Goal: Task Accomplishment & Management: Use online tool/utility

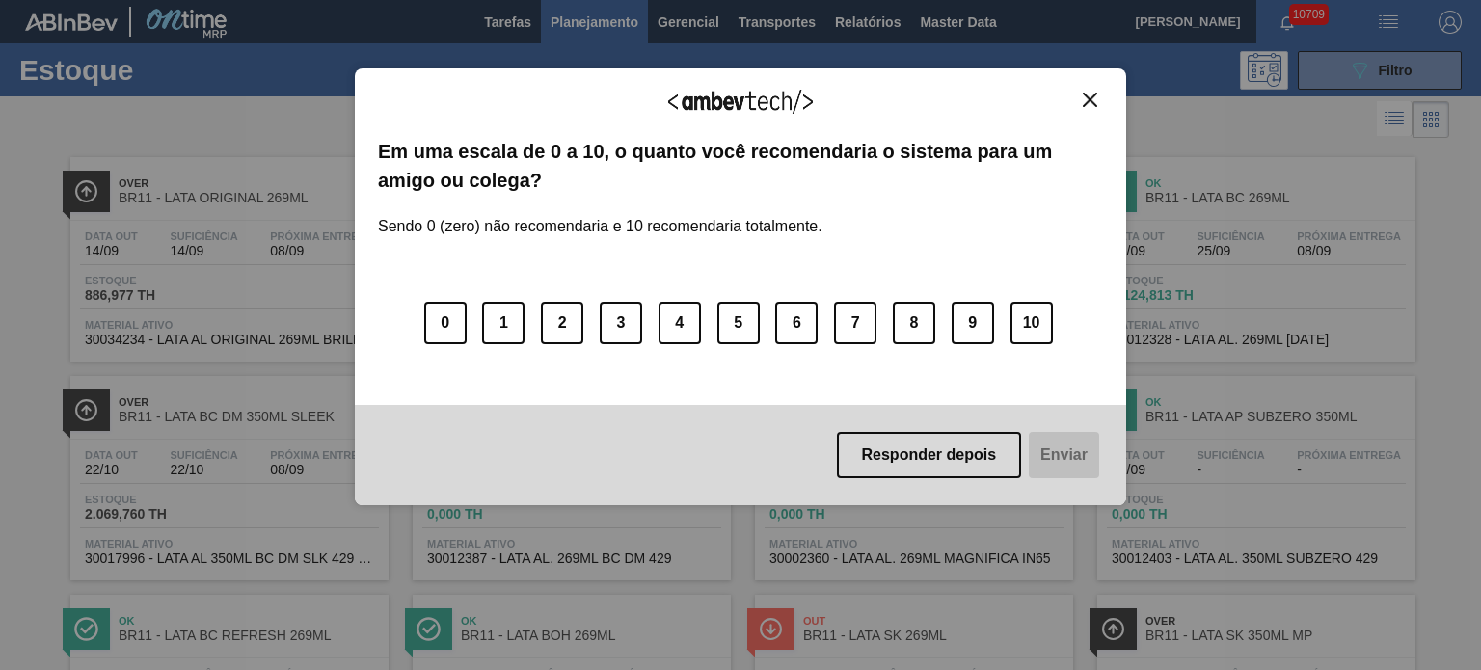
click at [1087, 104] on img "Close" at bounding box center [1090, 100] width 14 height 14
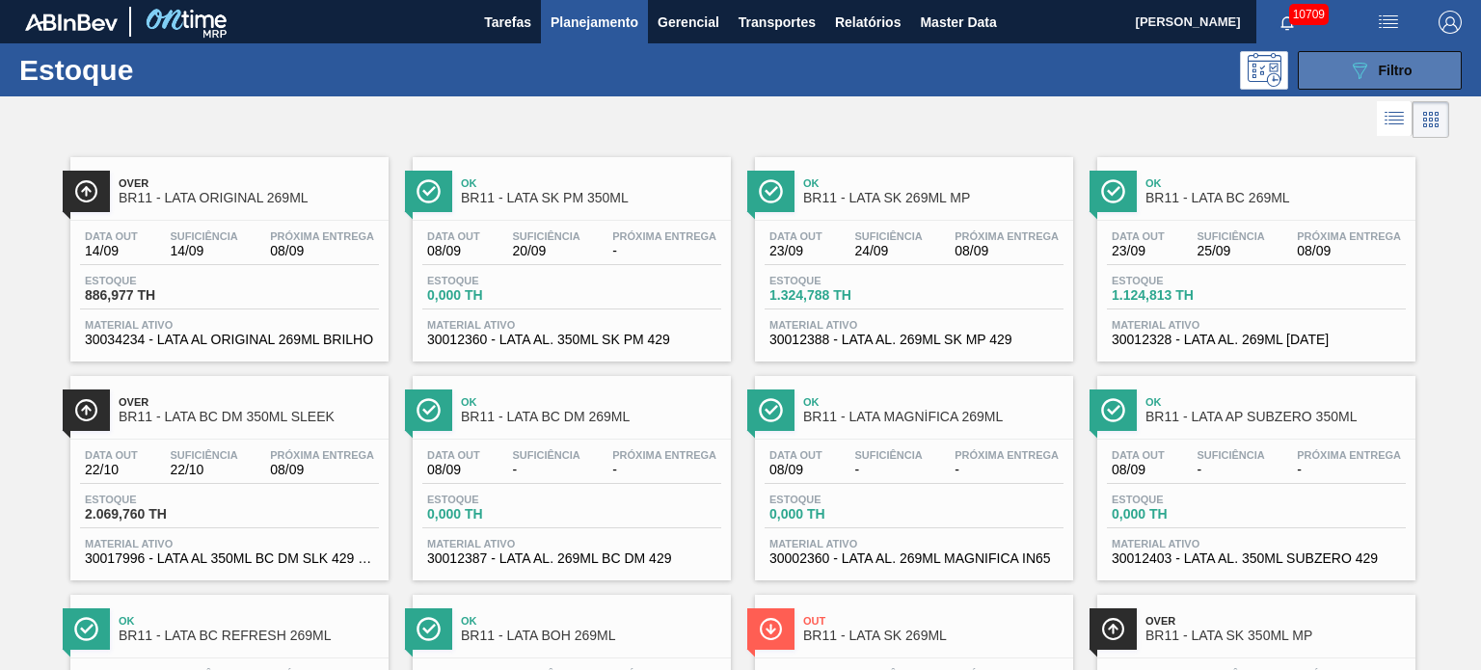
click at [1330, 75] on button "089F7B8B-B2A5-4AFE-B5C0-19BA573D28AC Filtro" at bounding box center [1380, 70] width 164 height 39
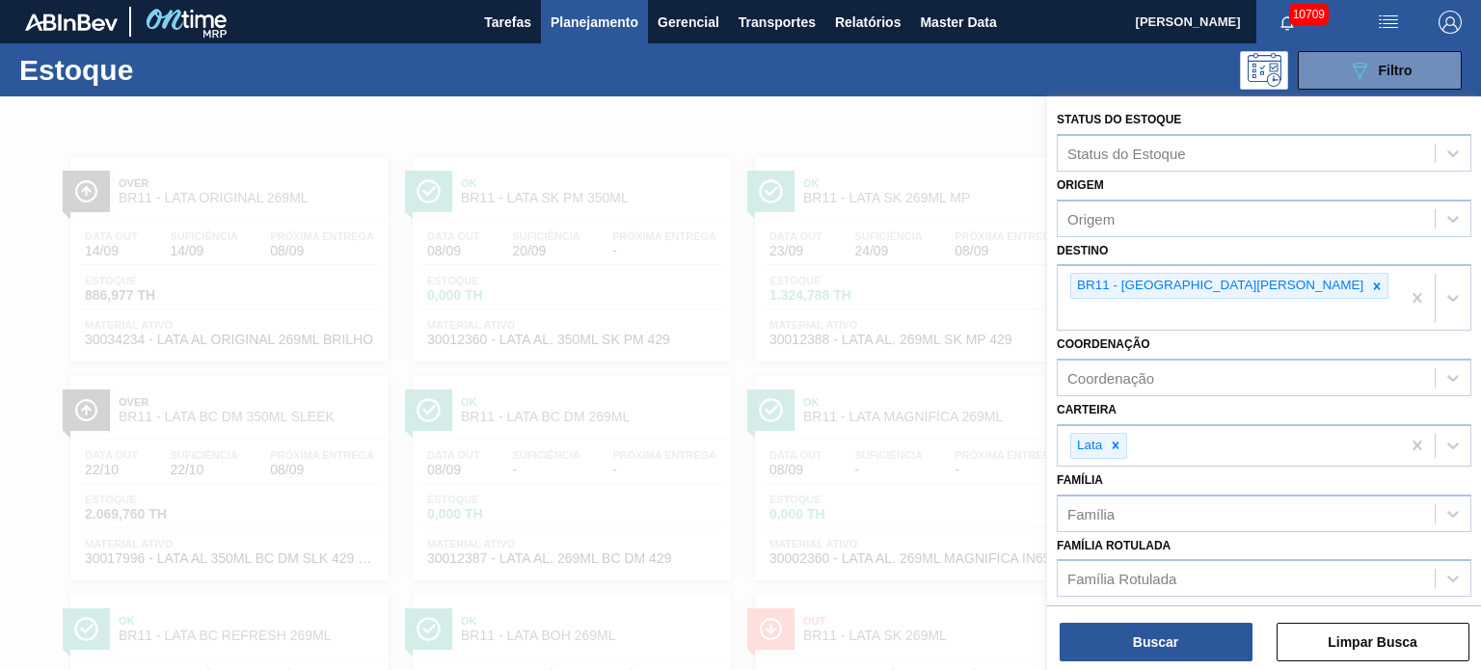
click at [744, 111] on div at bounding box center [740, 431] width 1481 height 670
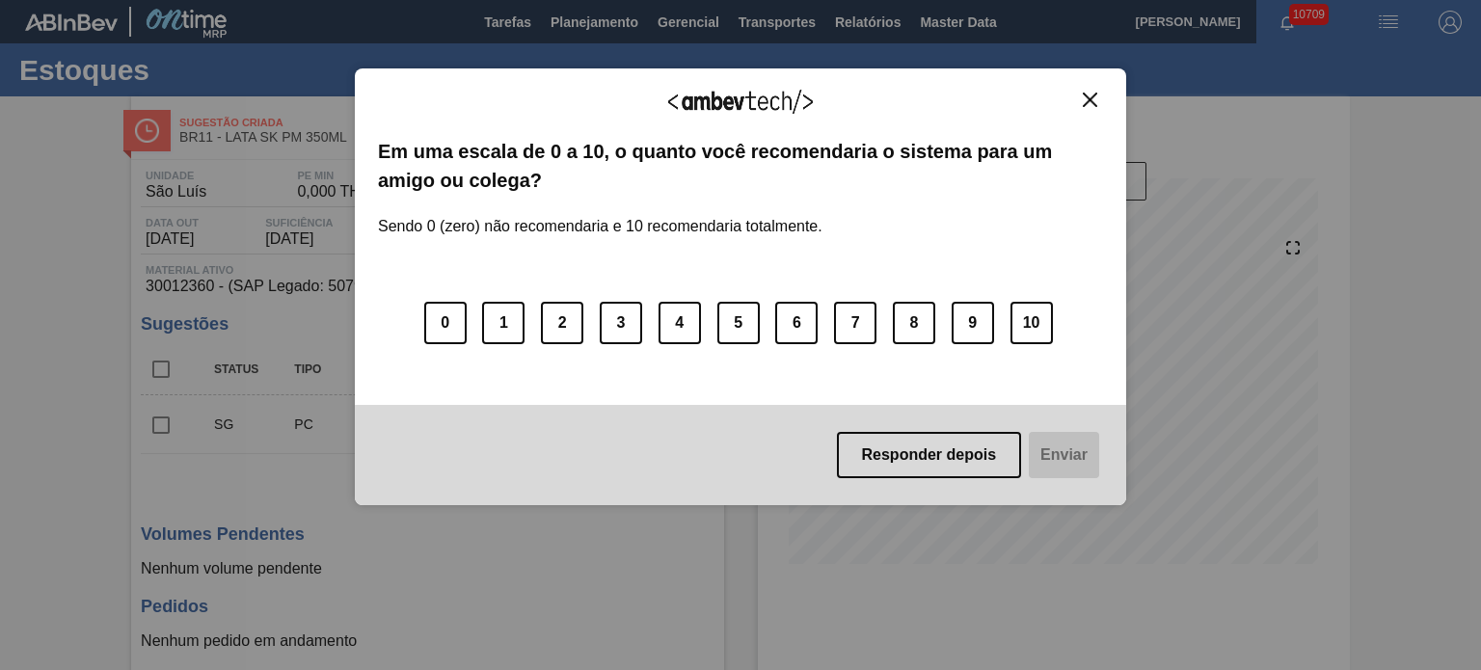
click at [1084, 95] on img "Close" at bounding box center [1090, 100] width 14 height 14
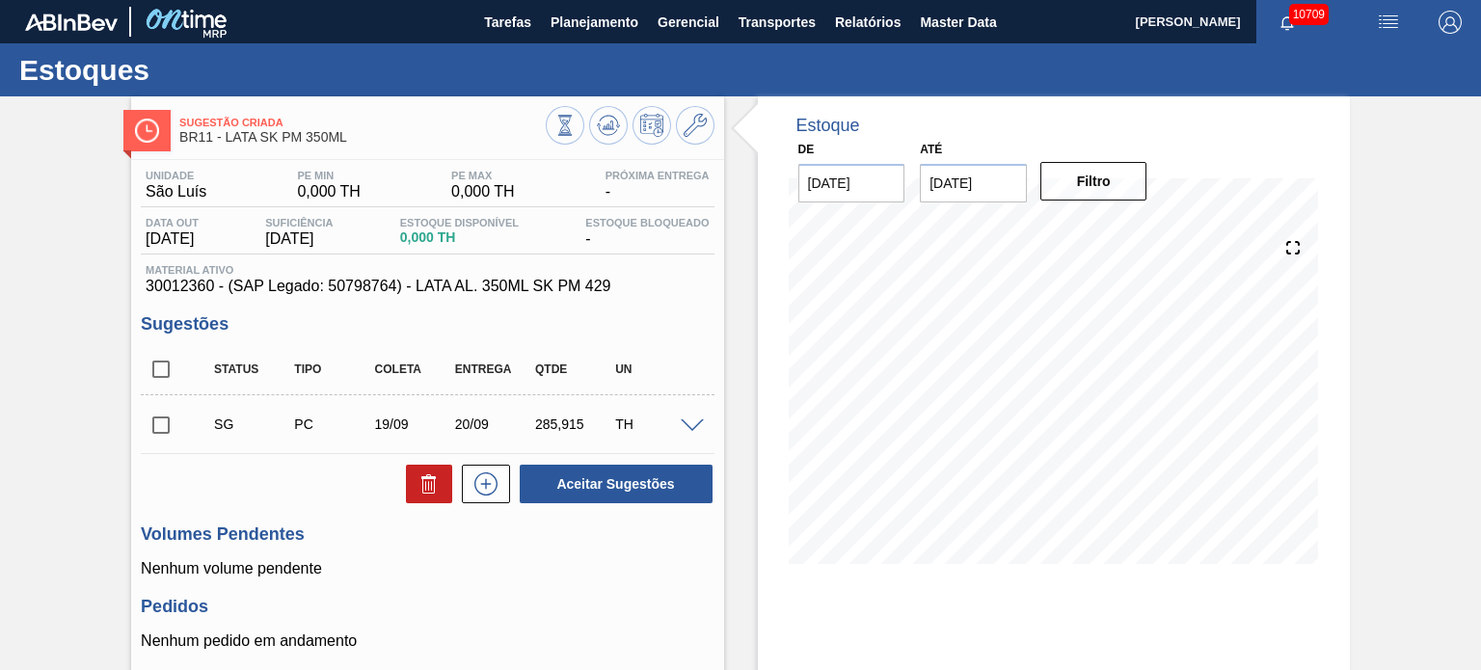
scroll to position [96, 0]
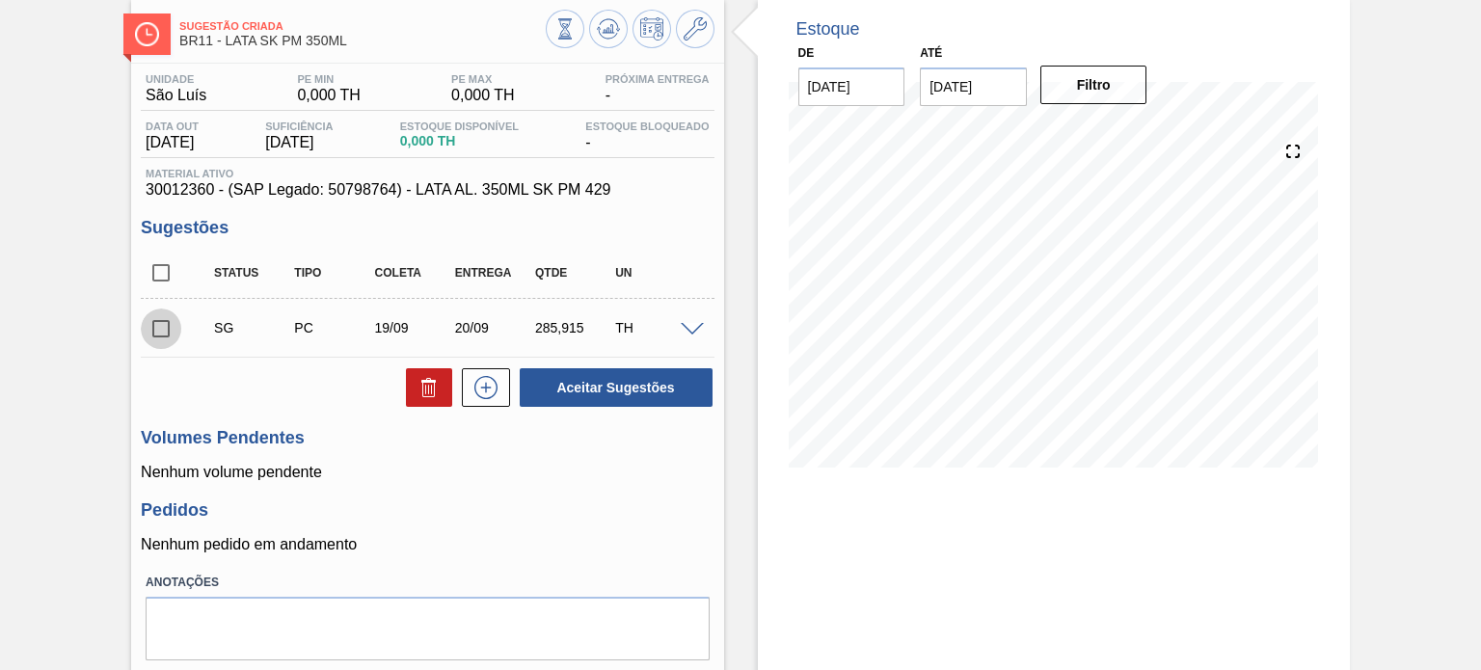
click at [168, 328] on input "checkbox" at bounding box center [161, 329] width 41 height 41
click at [600, 388] on button "Aceitar Sugestões" at bounding box center [616, 387] width 193 height 39
checkbox input "false"
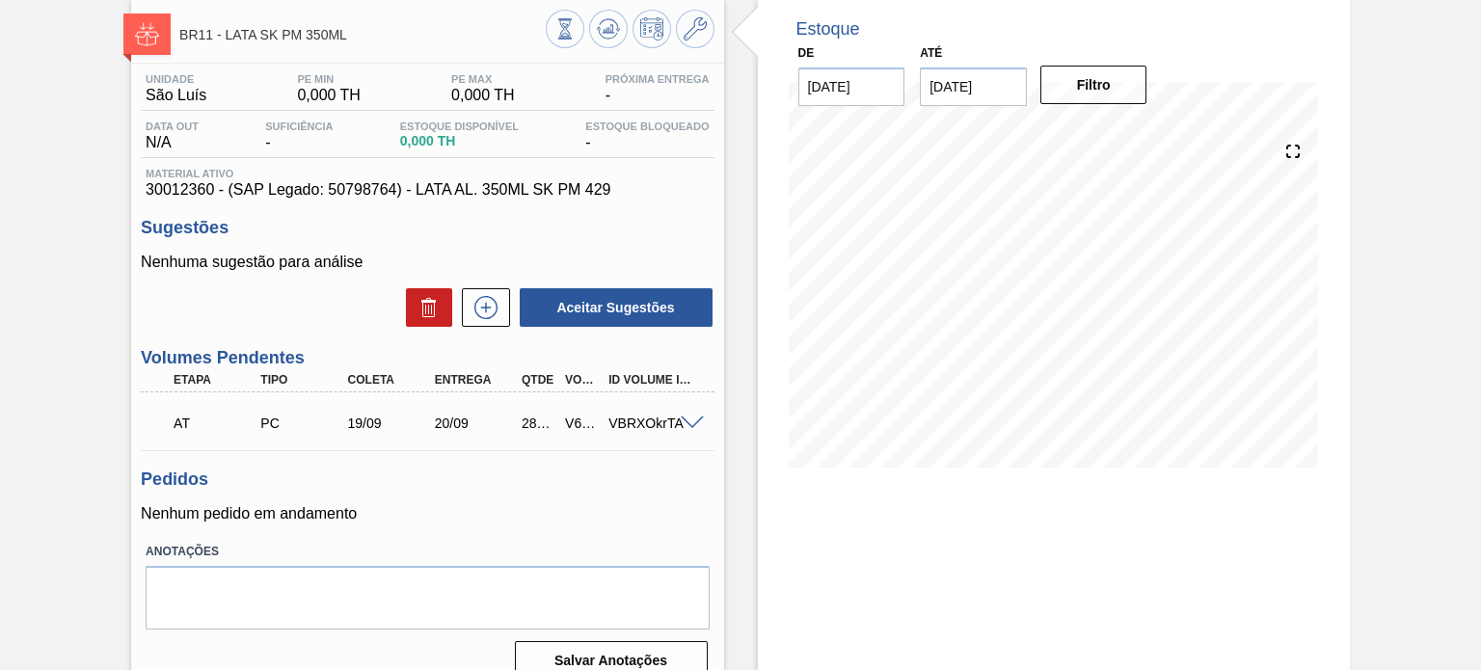
click at [701, 427] on div at bounding box center [695, 422] width 39 height 14
click at [693, 424] on span at bounding box center [692, 424] width 23 height 14
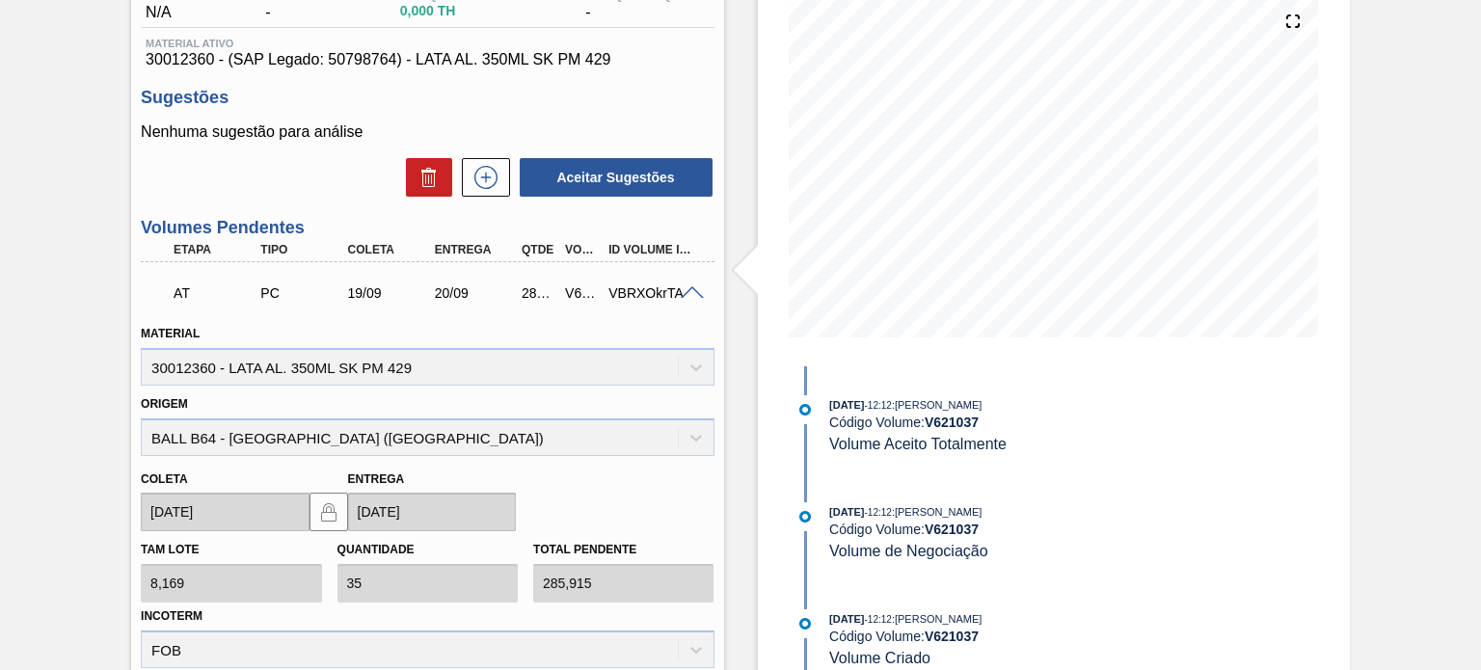
scroll to position [482, 0]
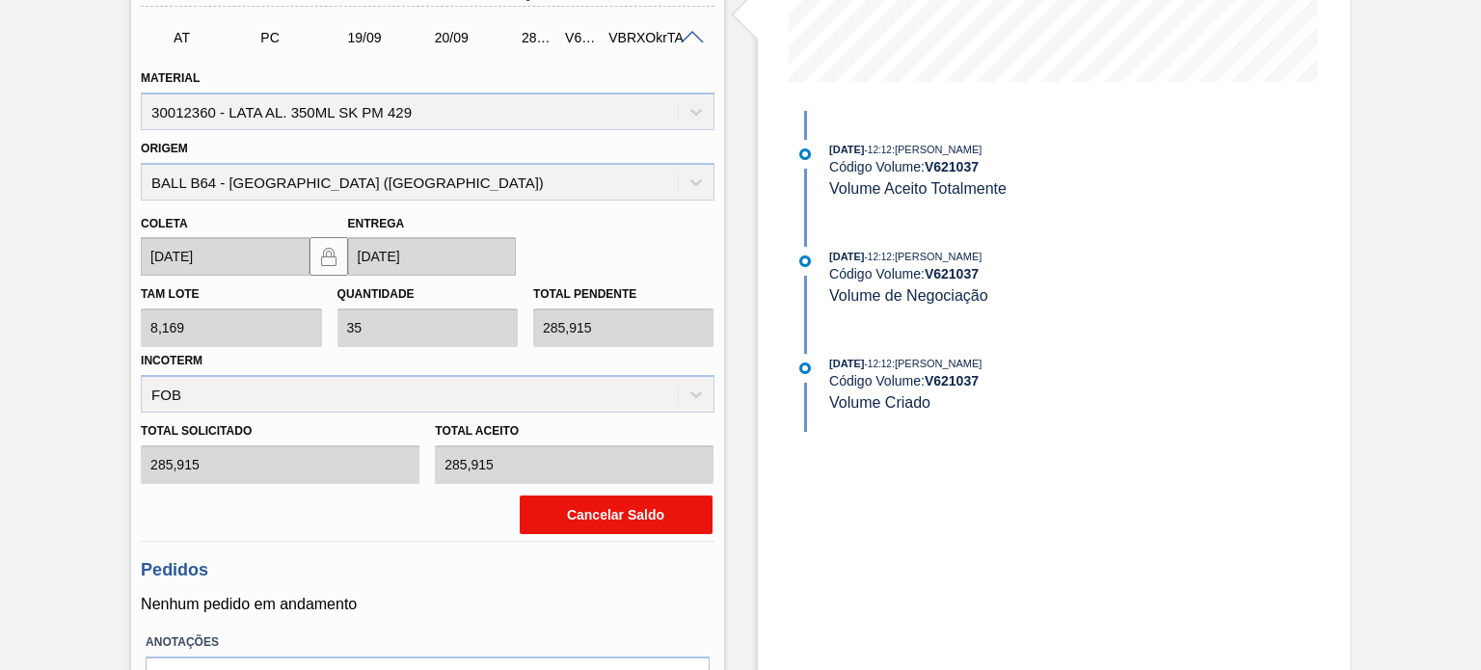
click at [609, 520] on button "Cancelar Saldo" at bounding box center [616, 515] width 193 height 39
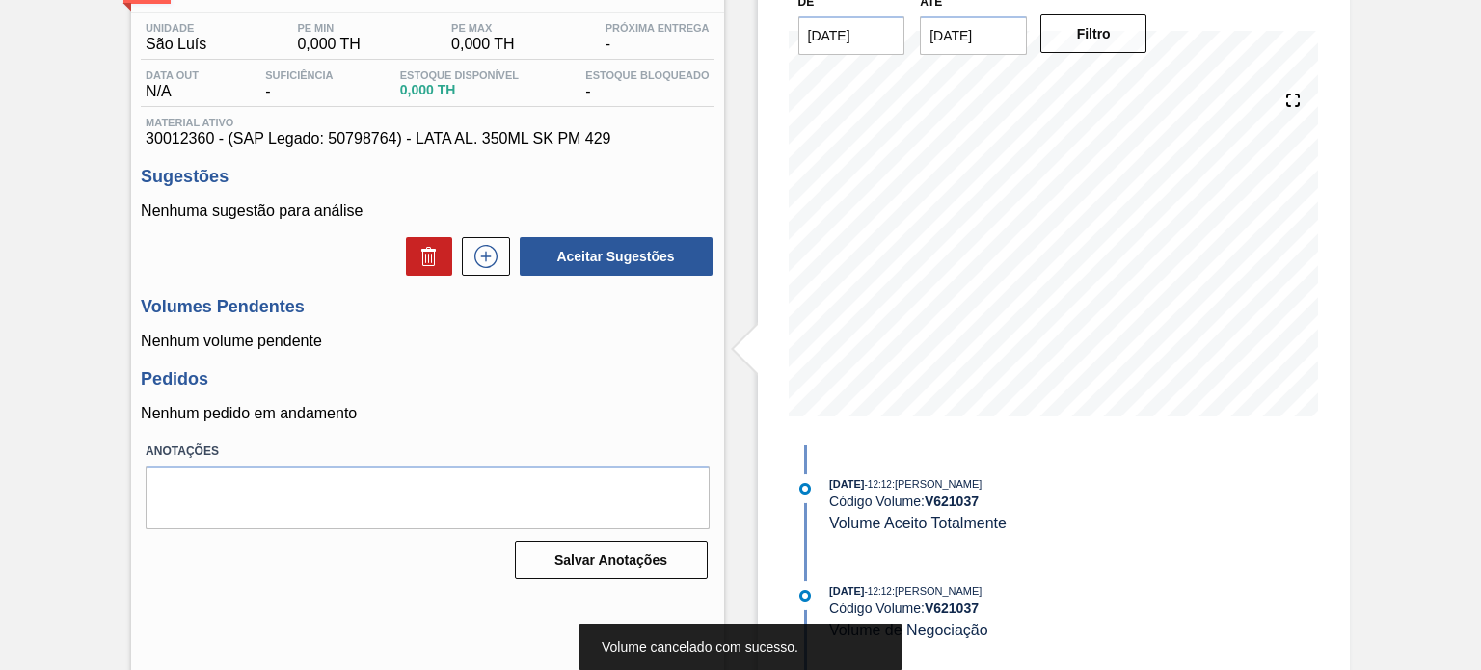
scroll to position [0, 0]
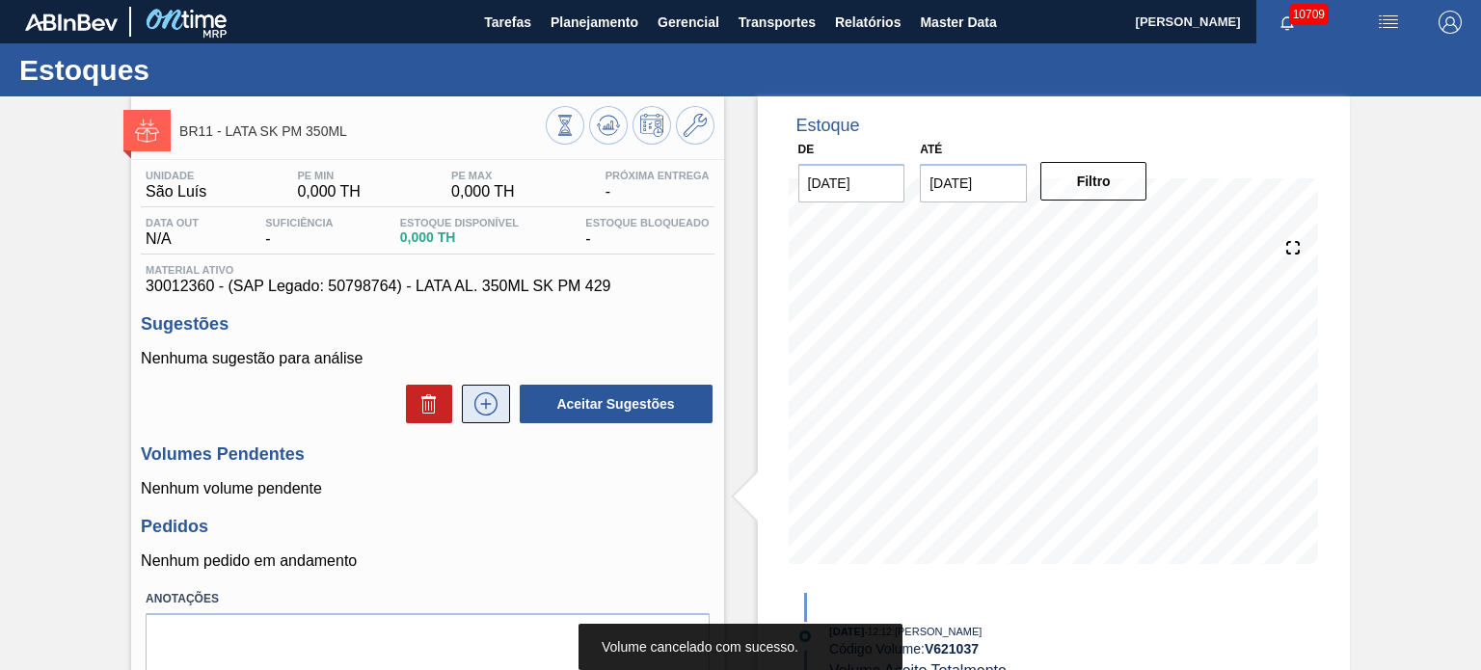
click at [486, 394] on icon at bounding box center [485, 403] width 23 height 23
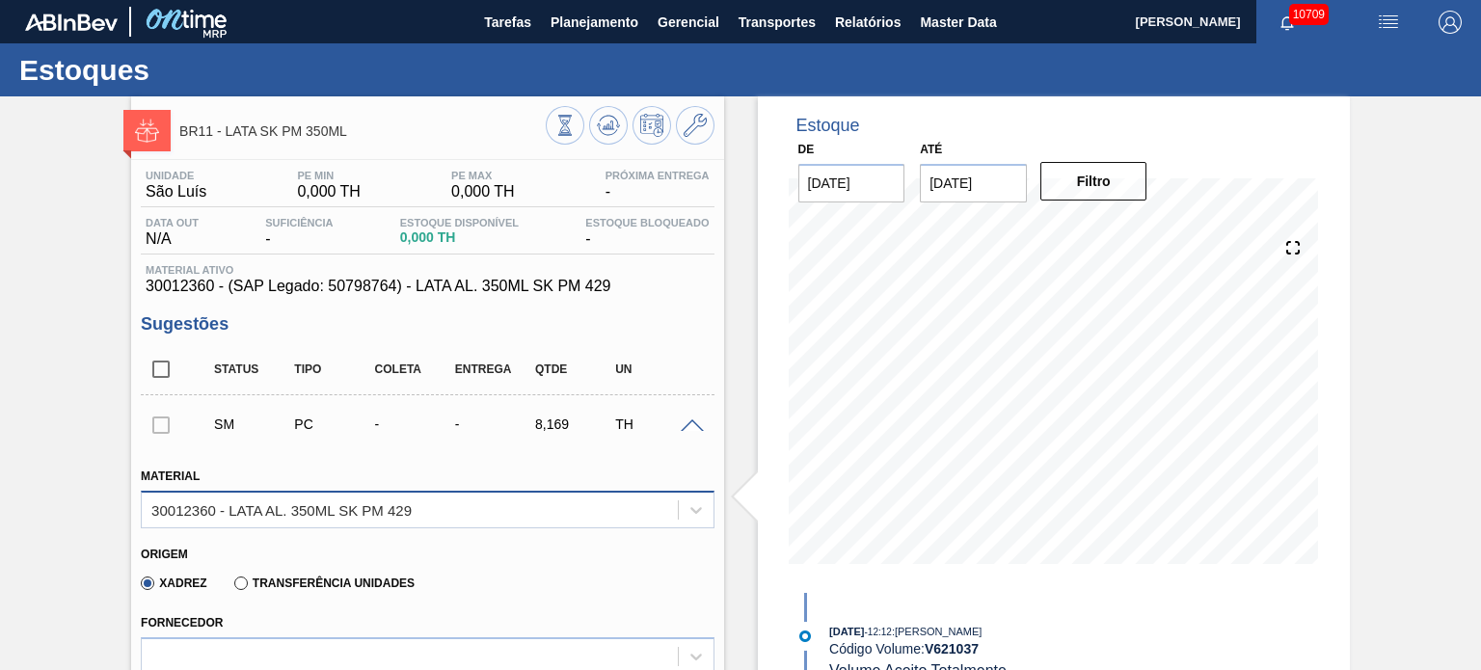
scroll to position [193, 0]
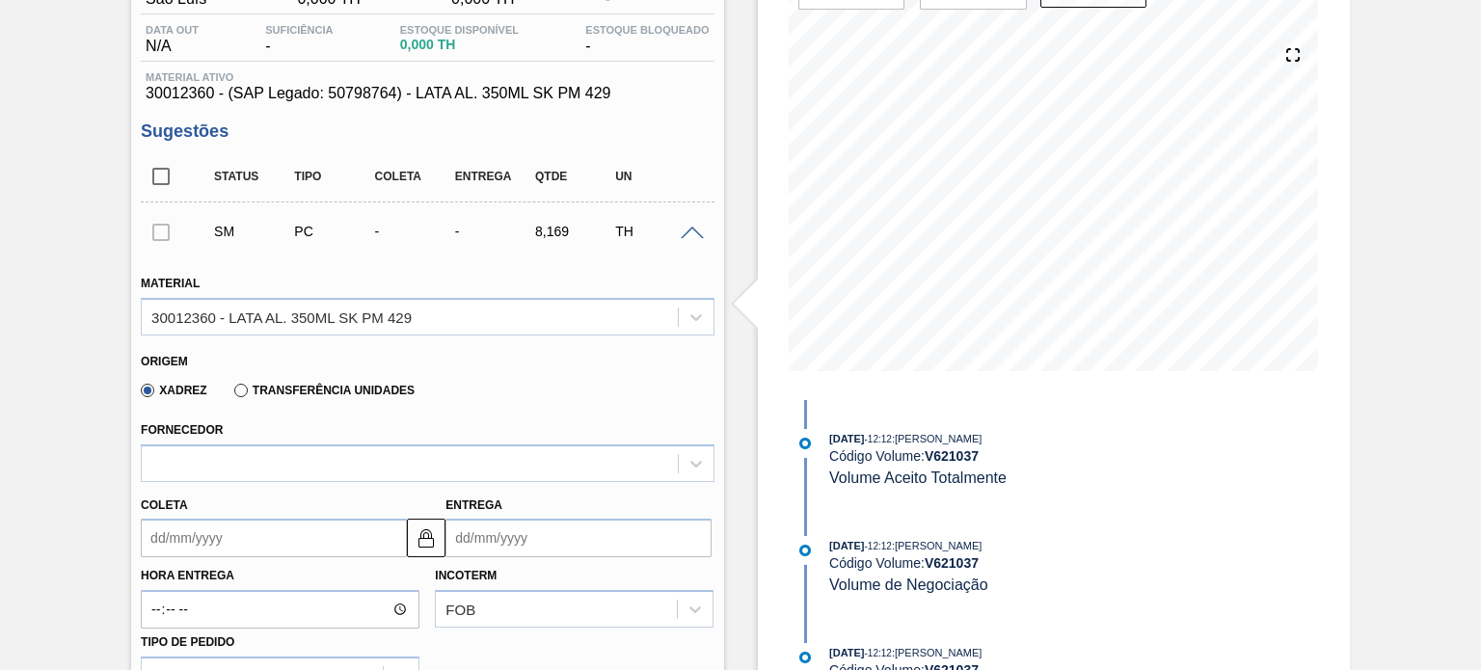
click at [239, 384] on label "Transferência Unidades" at bounding box center [324, 391] width 180 height 14
click at [231, 394] on input "Transferência Unidades" at bounding box center [231, 394] width 0 height 0
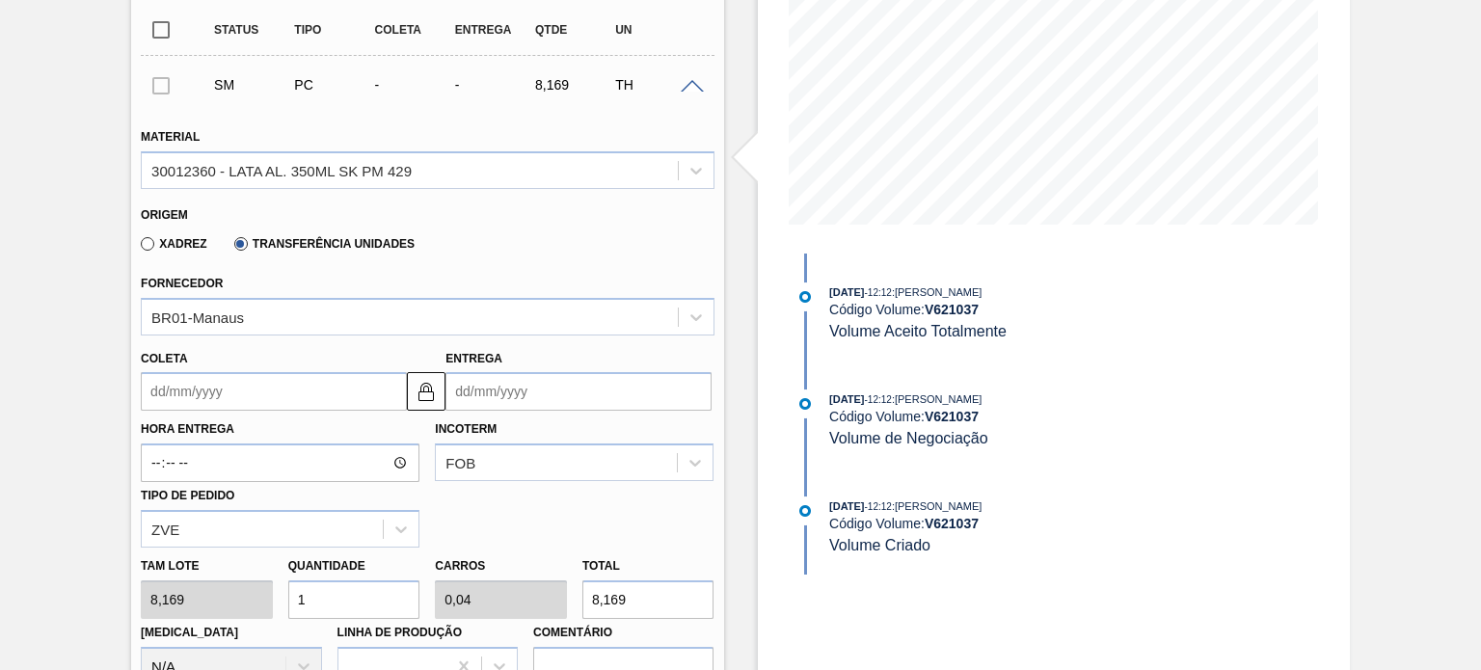
scroll to position [482, 0]
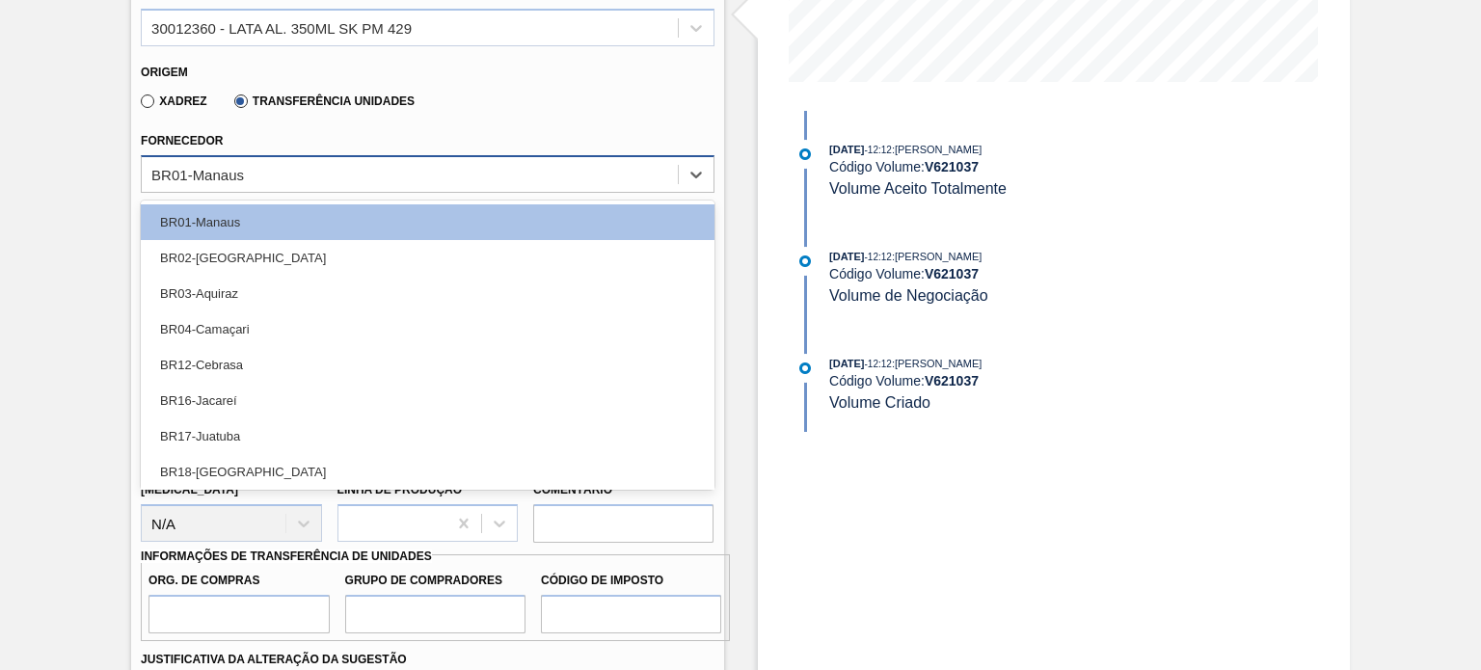
click at [296, 175] on div "BR01-Manaus" at bounding box center [409, 174] width 535 height 28
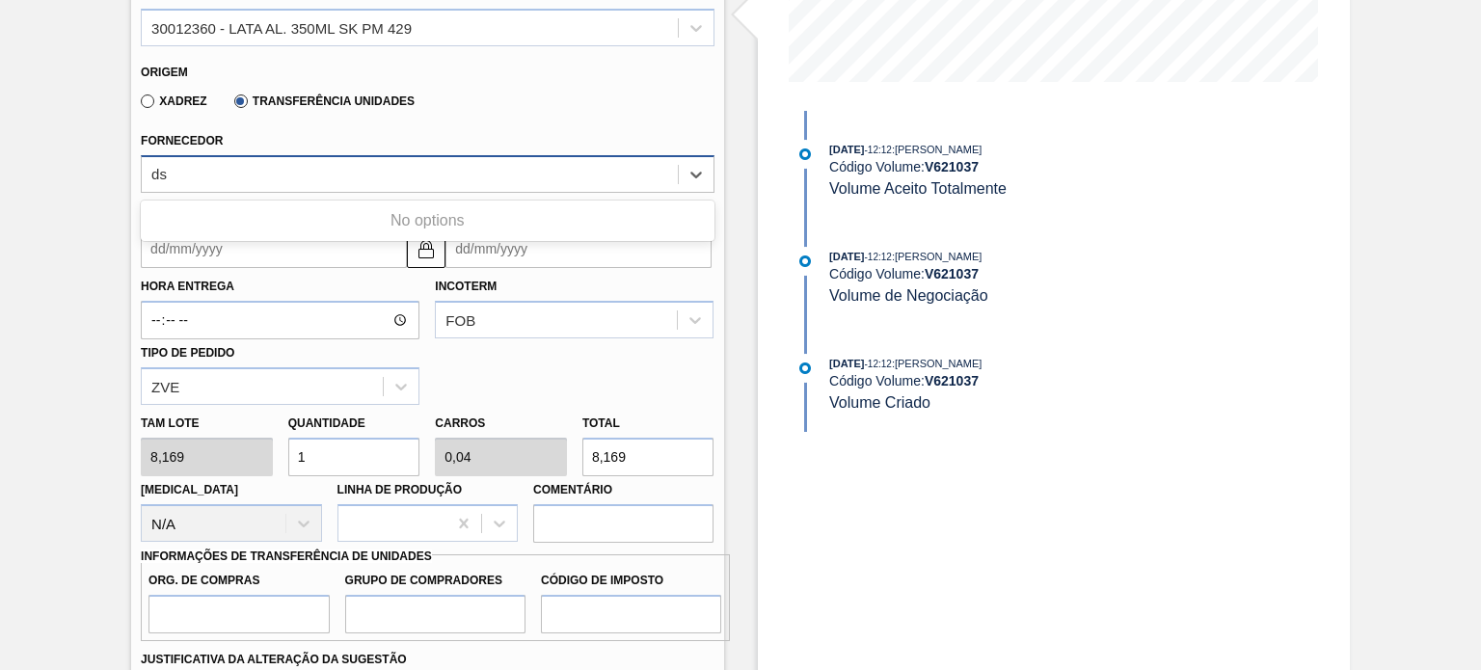
type input "d"
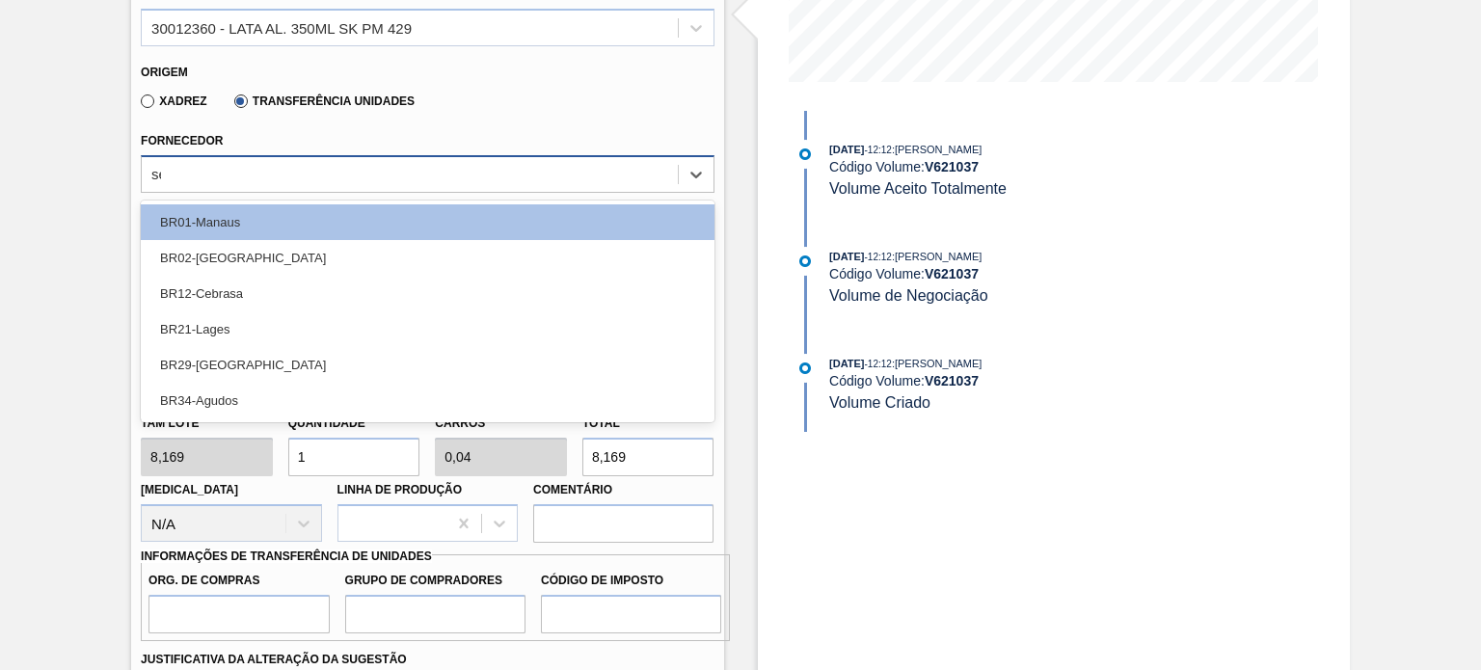
type input "ser"
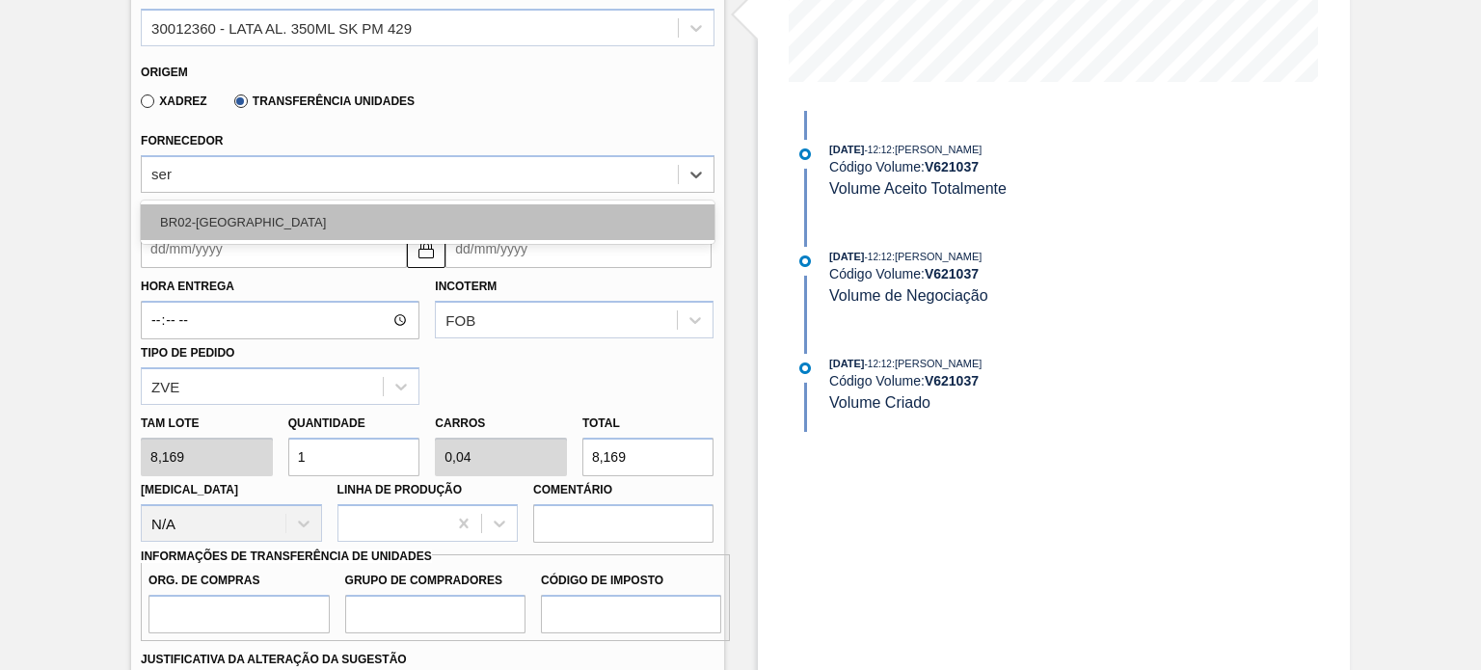
click at [285, 227] on div "BR02-Sergipe" at bounding box center [427, 222] width 573 height 36
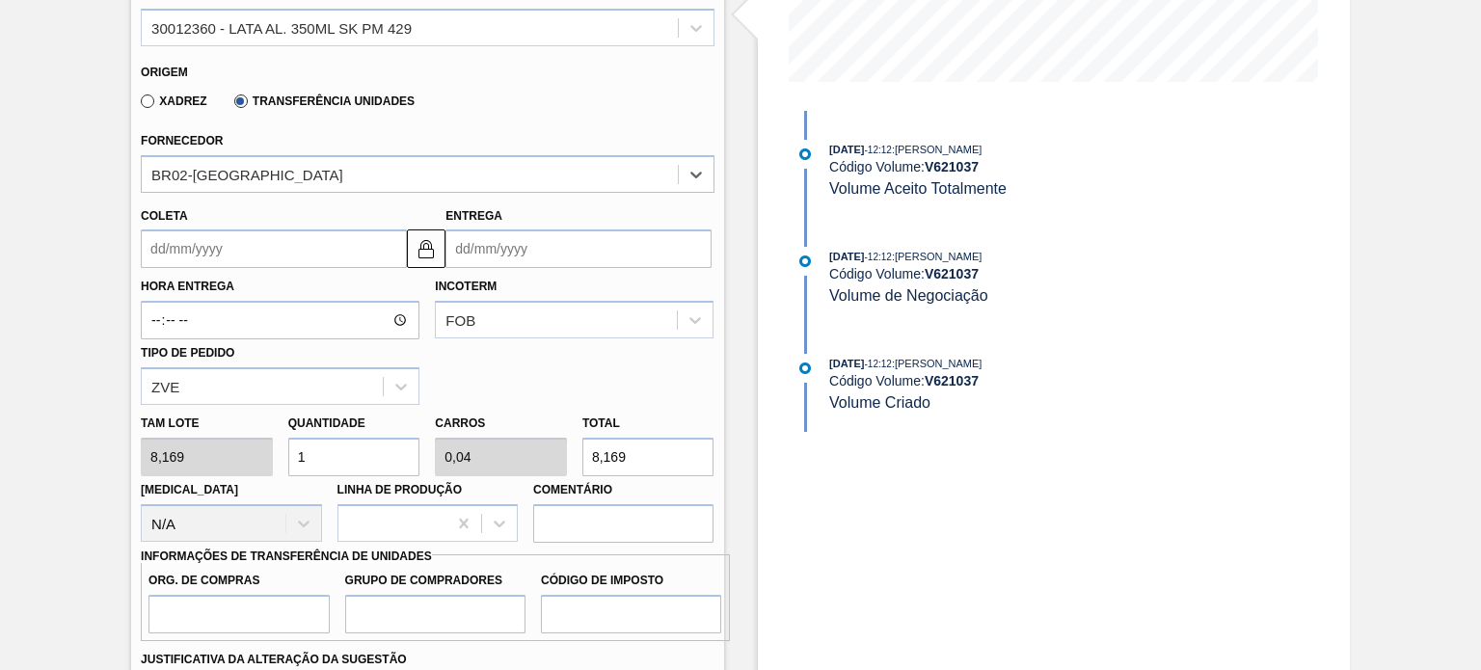
click at [262, 238] on input "Coleta" at bounding box center [274, 249] width 266 height 39
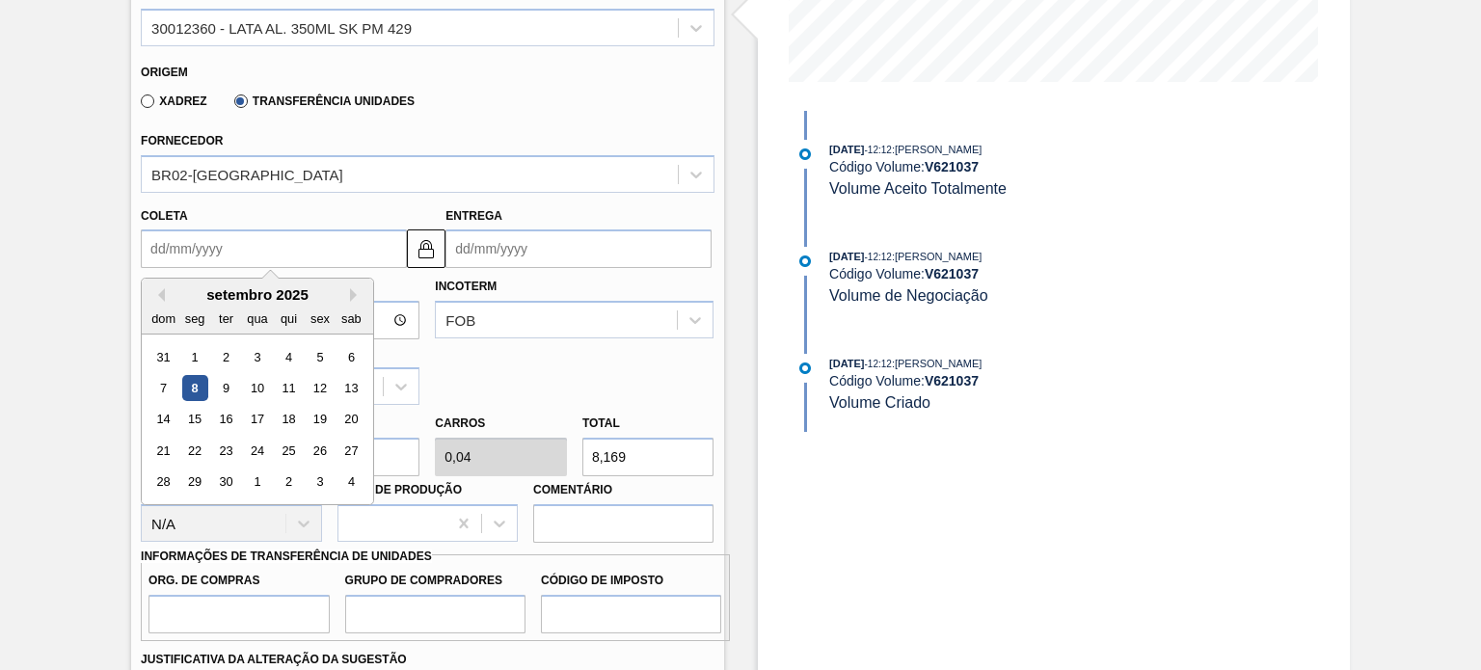
click at [195, 392] on div "8" at bounding box center [195, 388] width 26 height 26
type input "08/09/2025"
type input "09/09/2025"
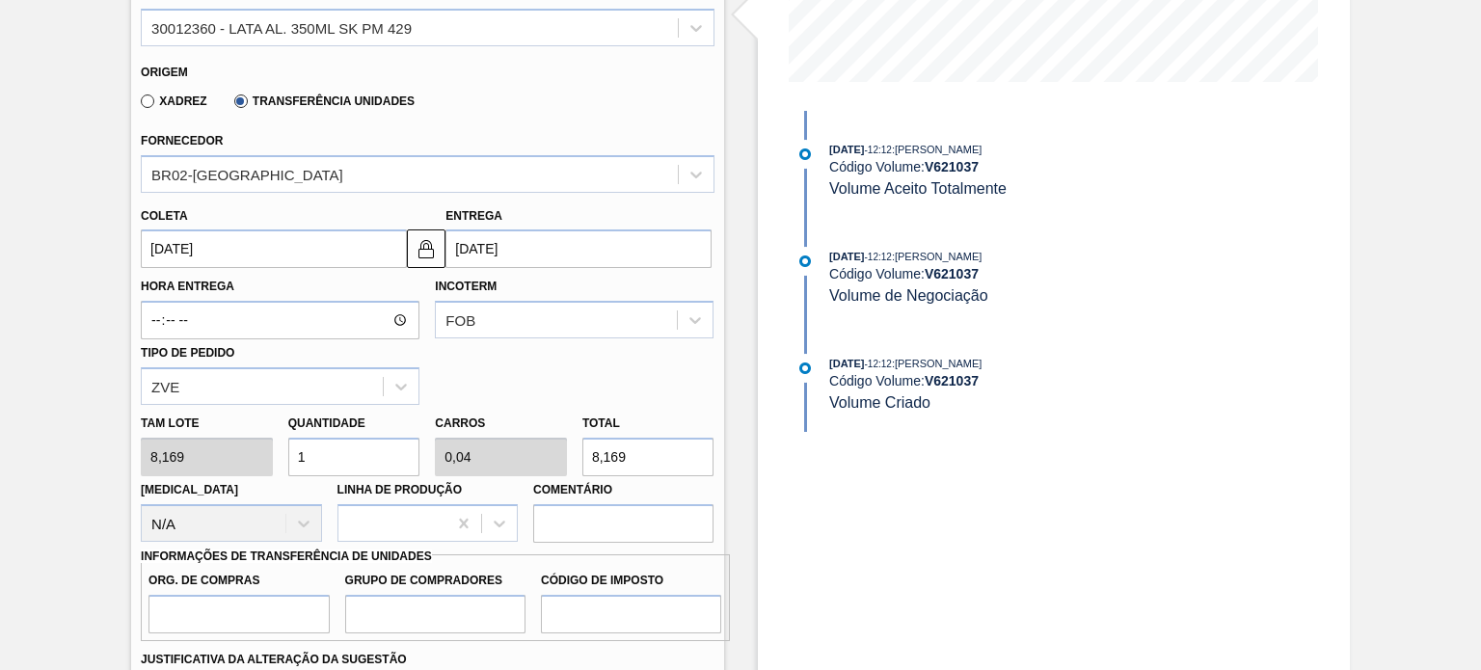
drag, startPoint x: 344, startPoint y: 446, endPoint x: 274, endPoint y: 447, distance: 70.4
click at [274, 446] on div "Tam lote 8,169 Quantidade 1 Carros 0,04 Total 8,169 Doca N/A Linha de Produção …" at bounding box center [427, 474] width 588 height 138
type input "2"
type input "0,08"
type input "16,338"
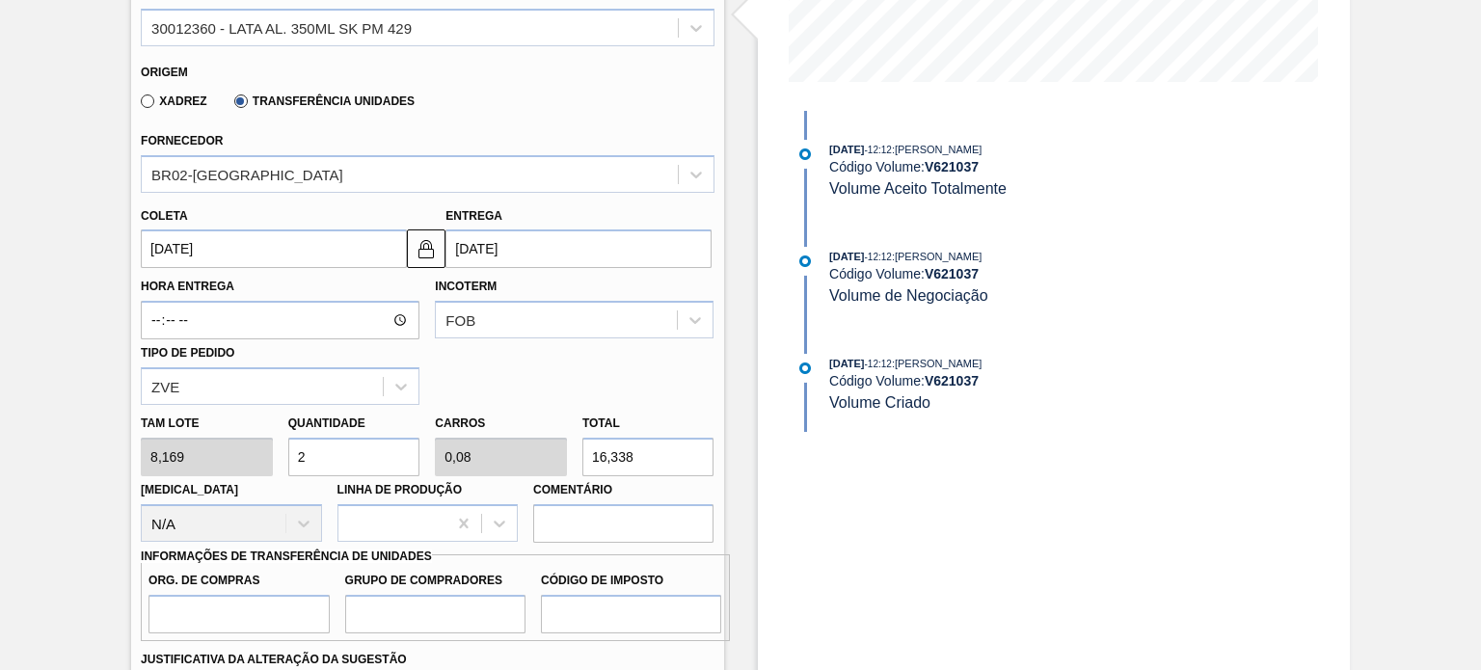
type input "25"
type input "1"
type input "204,225"
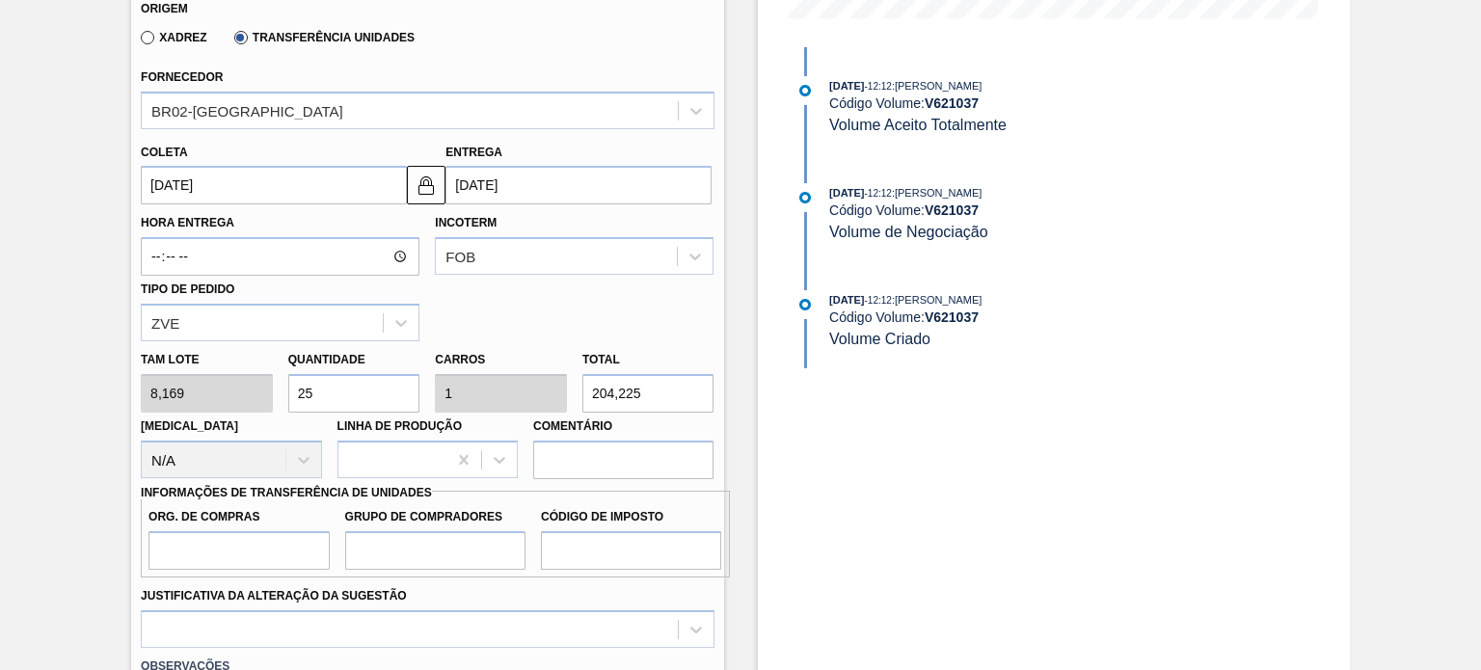
scroll to position [675, 0]
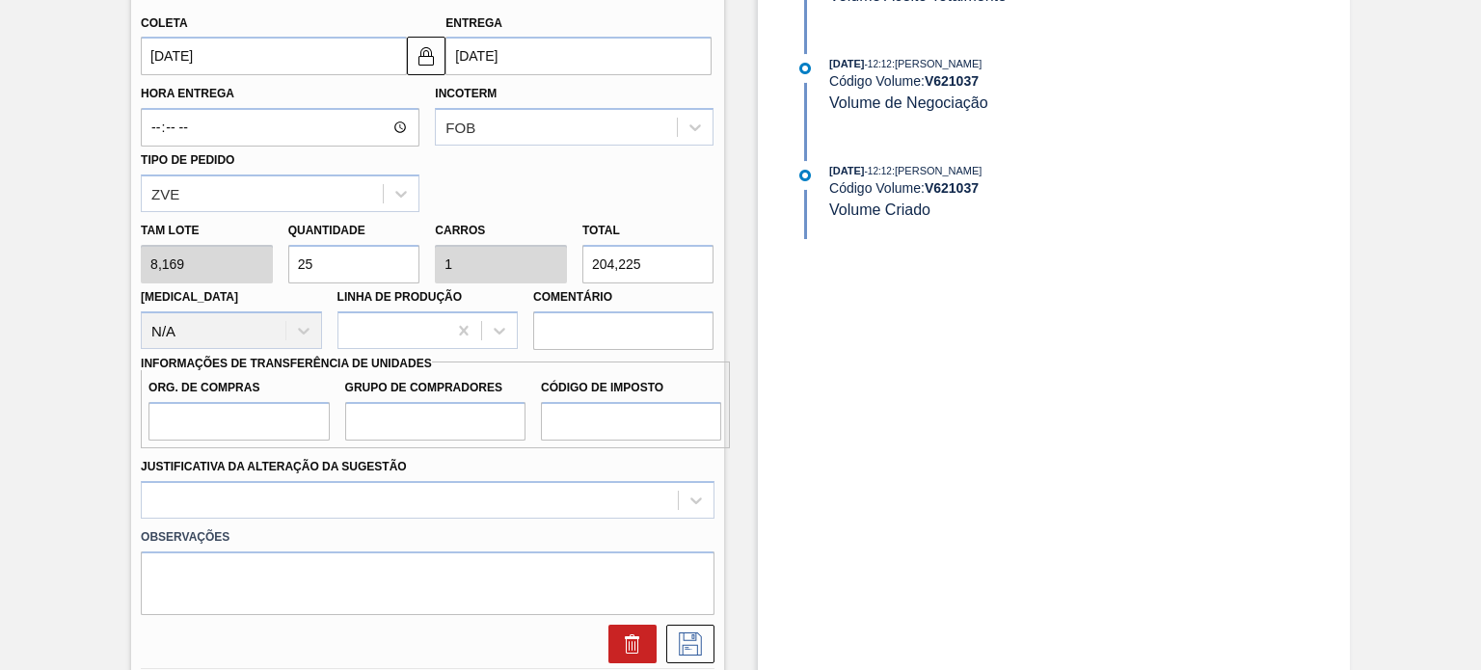
type input "25"
click at [193, 434] on input "Org. de Compras" at bounding box center [239, 421] width 180 height 39
type input "BR00"
type input "P00"
type input "F1"
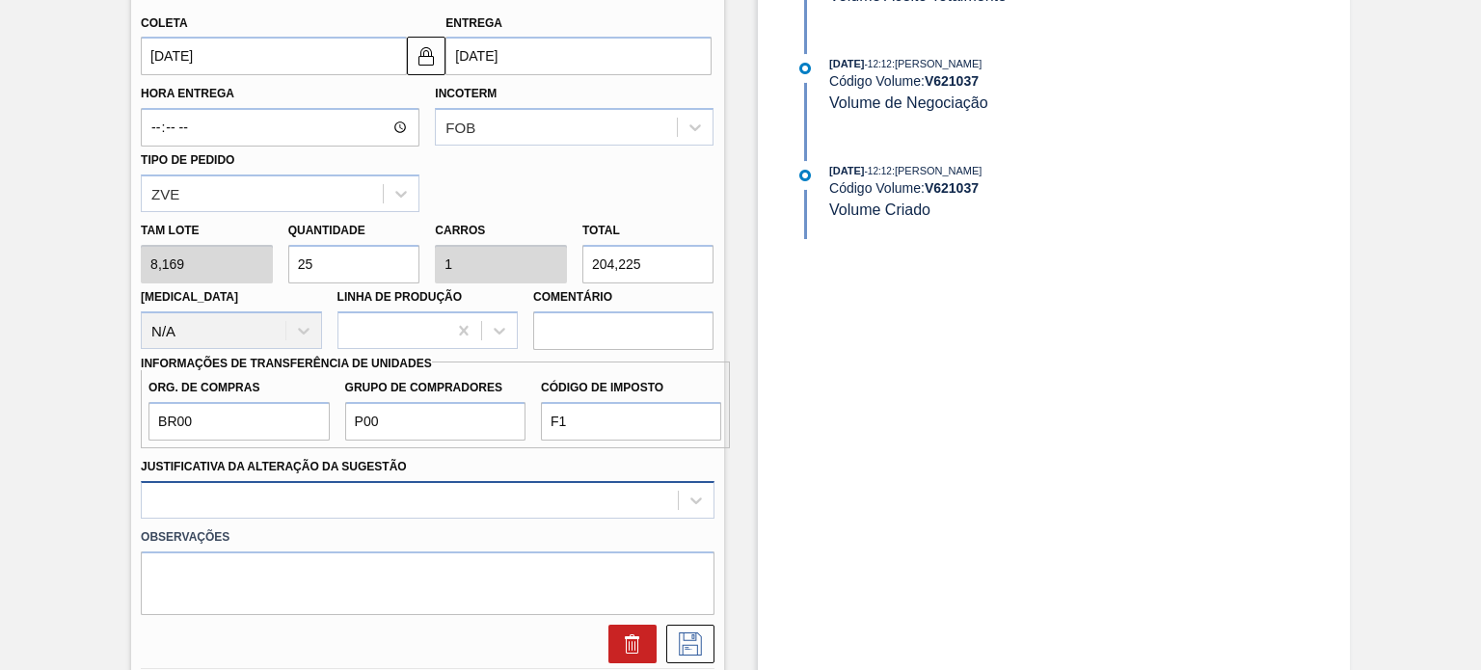
click at [513, 497] on div at bounding box center [427, 500] width 573 height 38
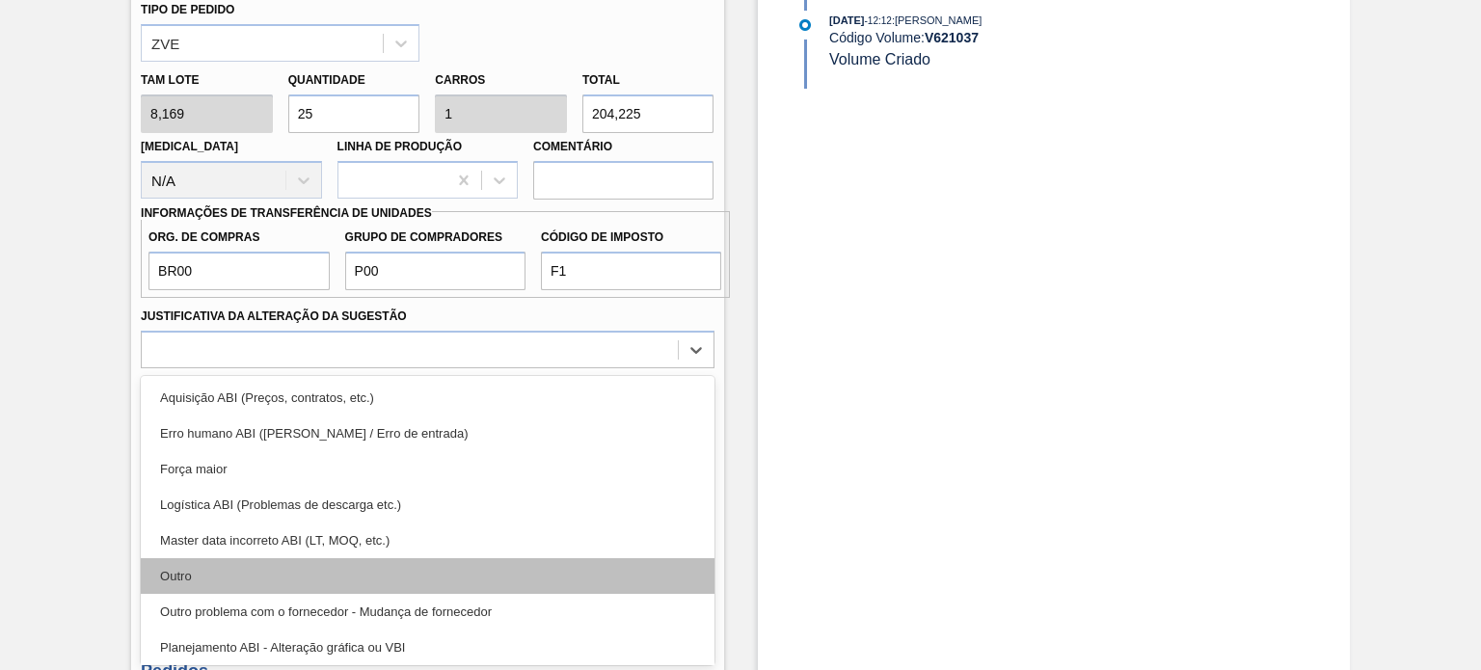
click at [349, 566] on div "Outro" at bounding box center [427, 576] width 573 height 36
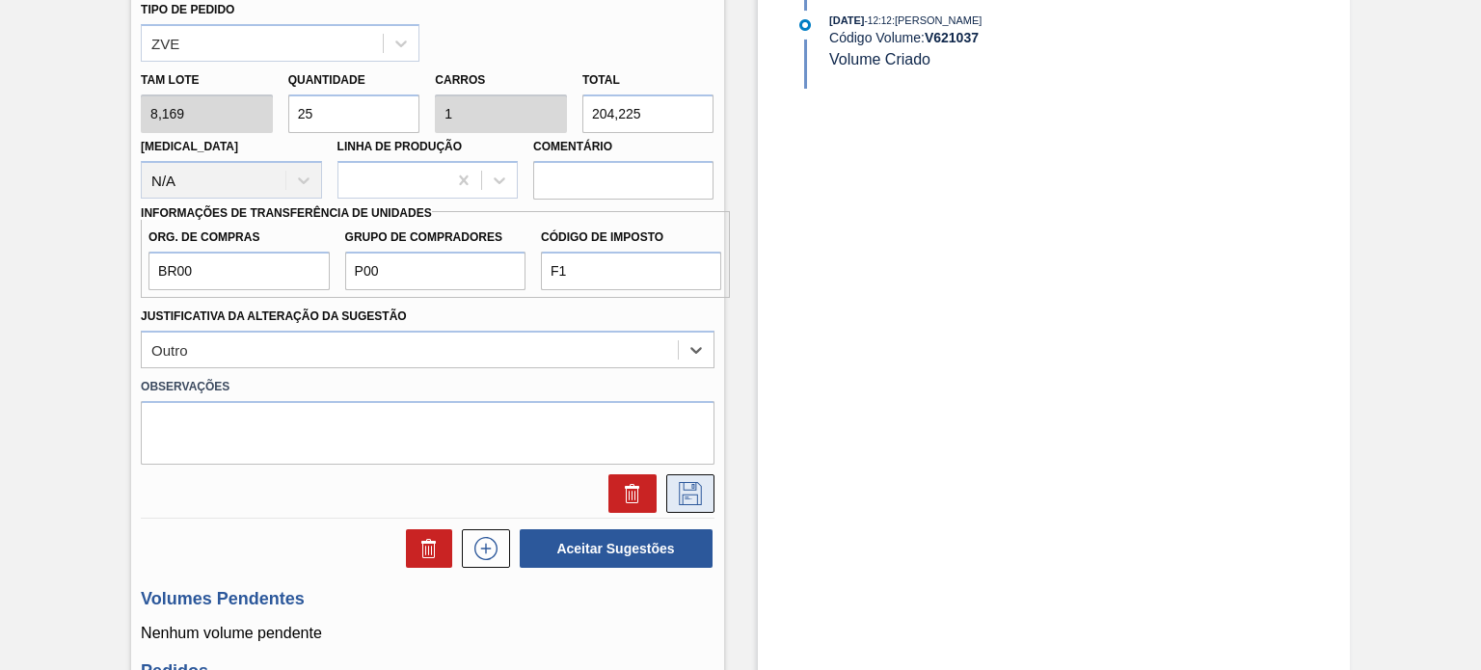
click at [675, 490] on icon at bounding box center [690, 493] width 31 height 23
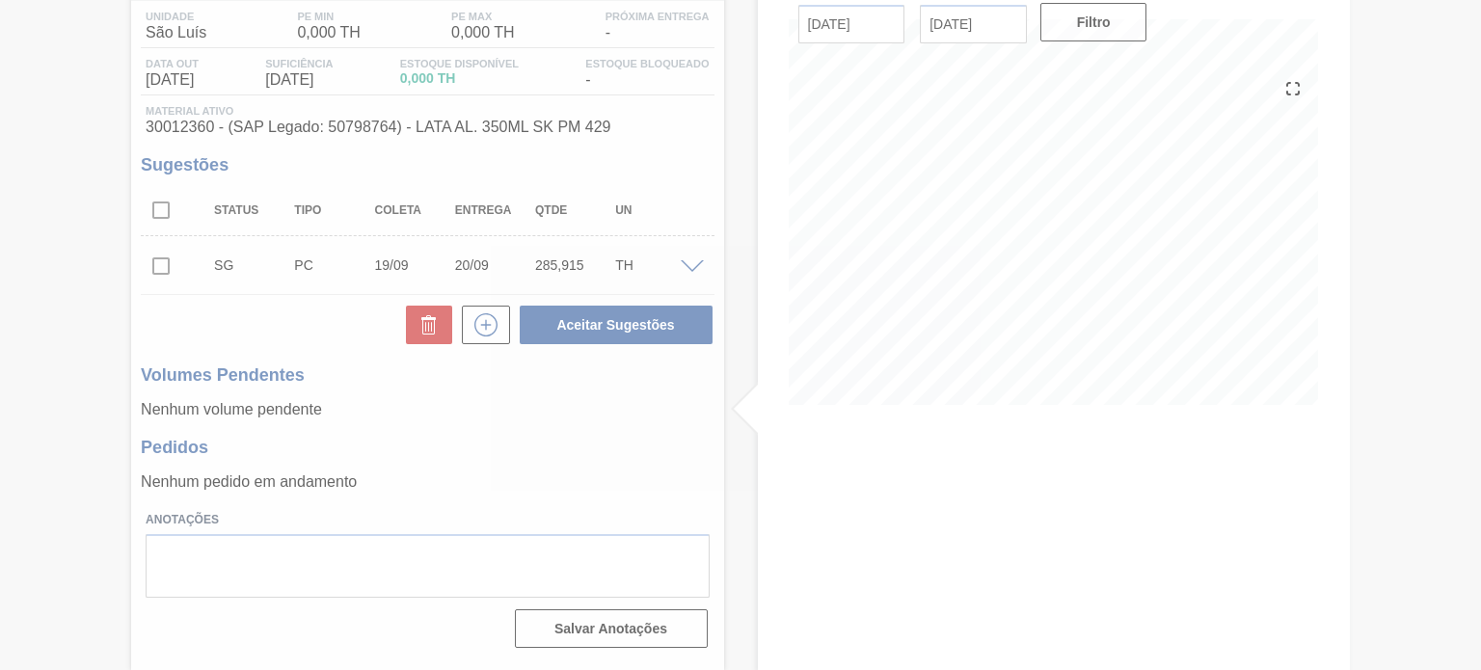
scroll to position [158, 0]
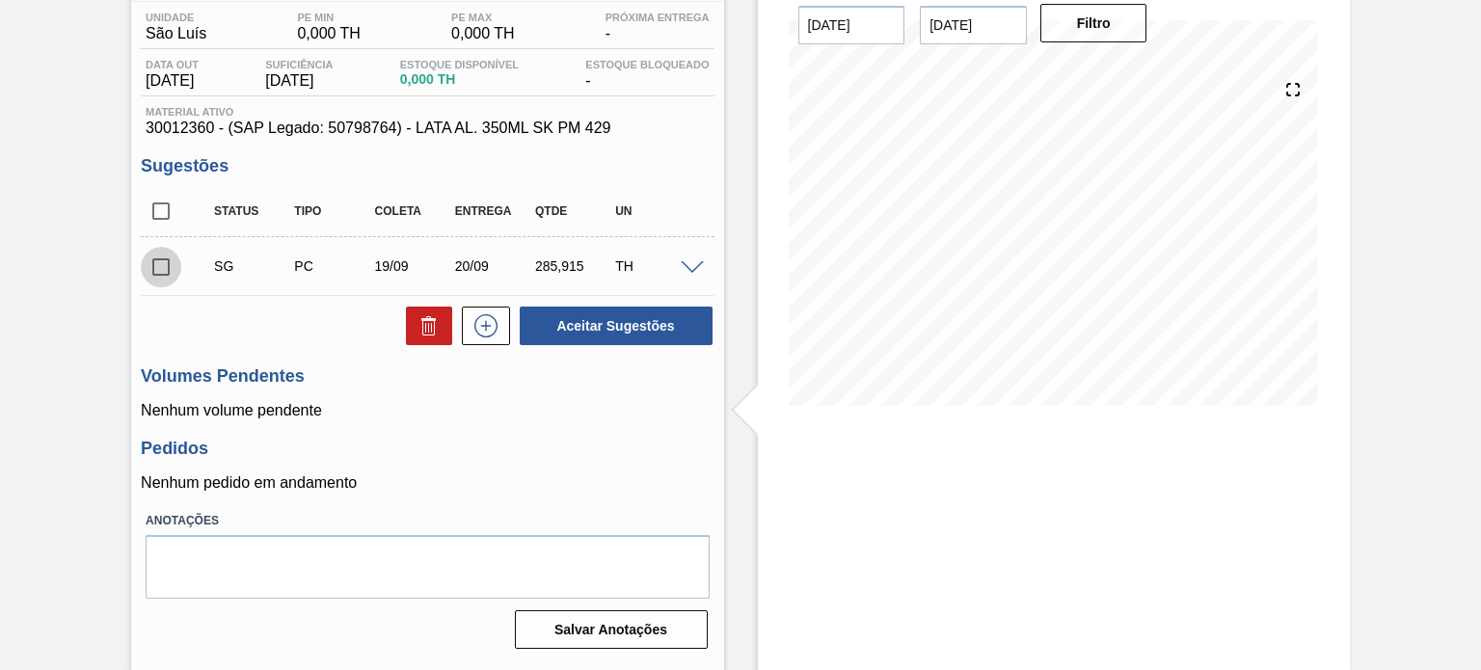
click at [160, 271] on input "checkbox" at bounding box center [161, 267] width 41 height 41
click at [677, 265] on div at bounding box center [695, 266] width 39 height 14
click at [695, 259] on div at bounding box center [695, 266] width 39 height 14
click at [696, 267] on span at bounding box center [692, 268] width 23 height 14
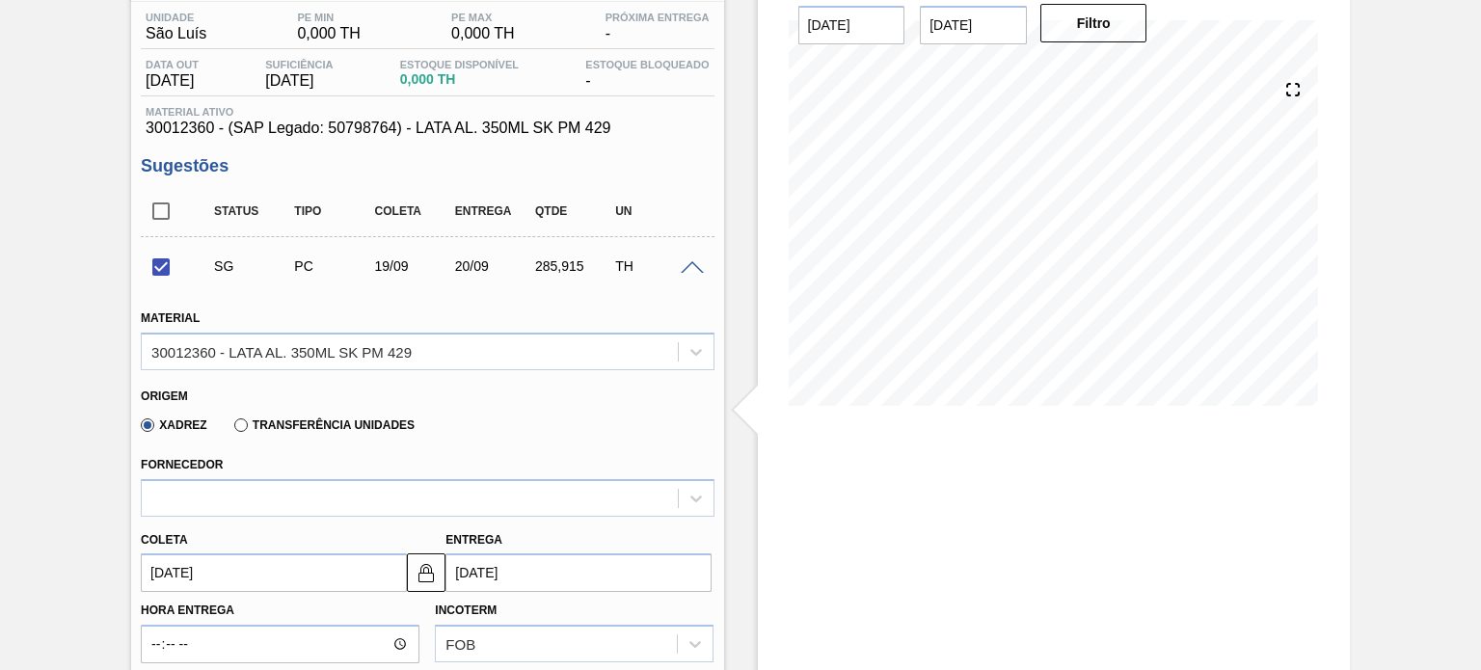
click at [696, 267] on span at bounding box center [692, 268] width 23 height 14
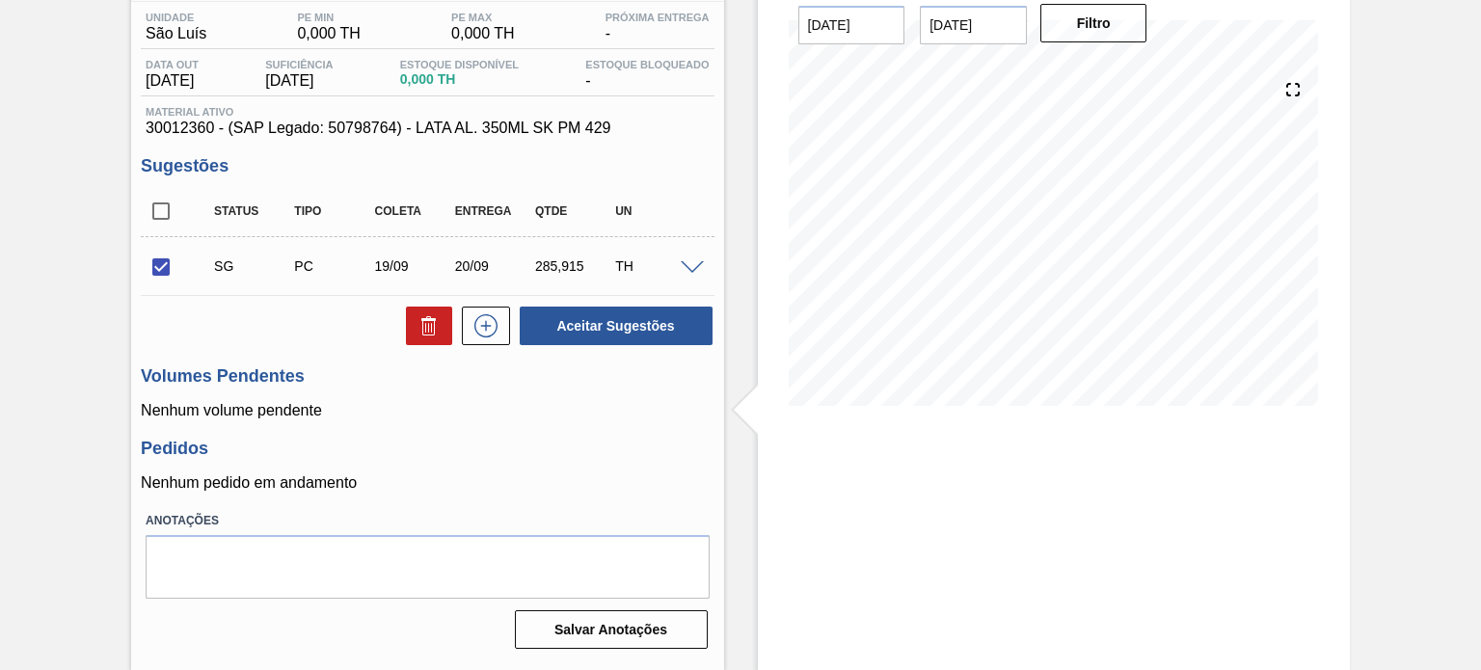
scroll to position [0, 0]
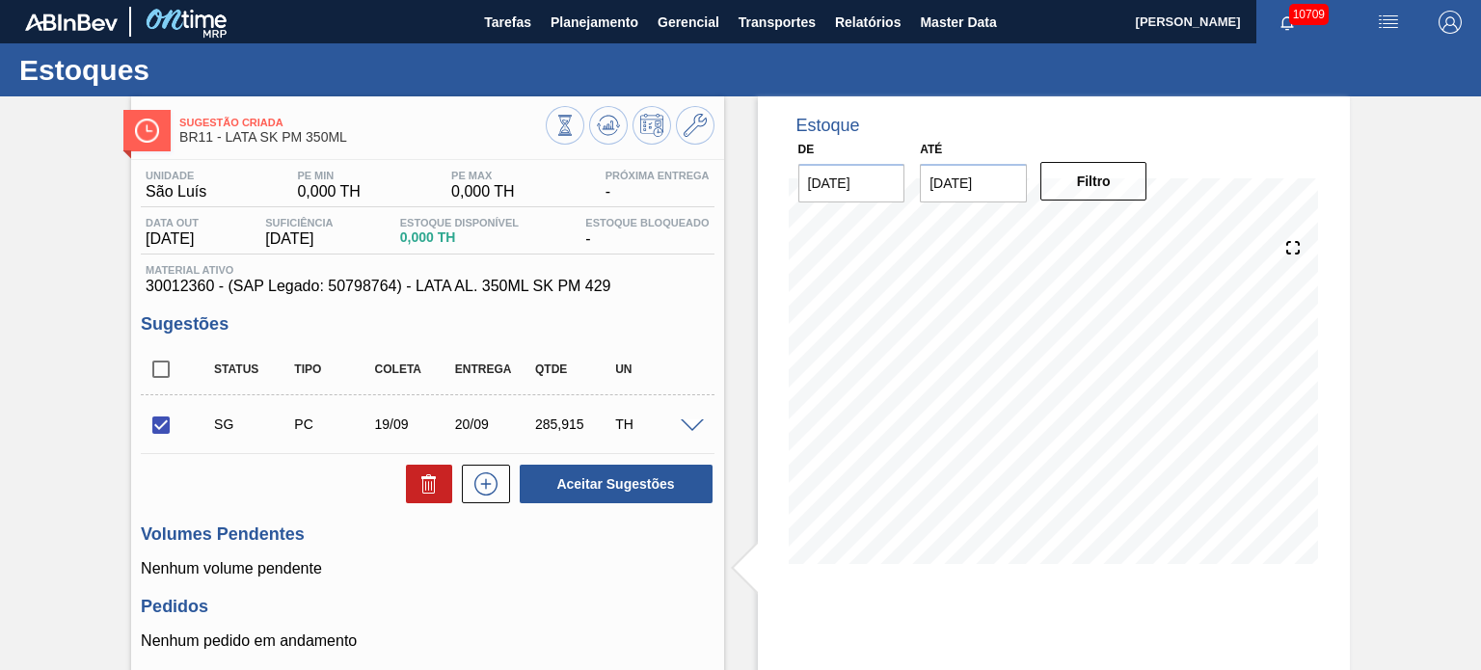
click at [684, 417] on div "SG PC 19/09 20/09 285,915 TH" at bounding box center [427, 424] width 573 height 48
click at [689, 423] on span at bounding box center [692, 426] width 23 height 14
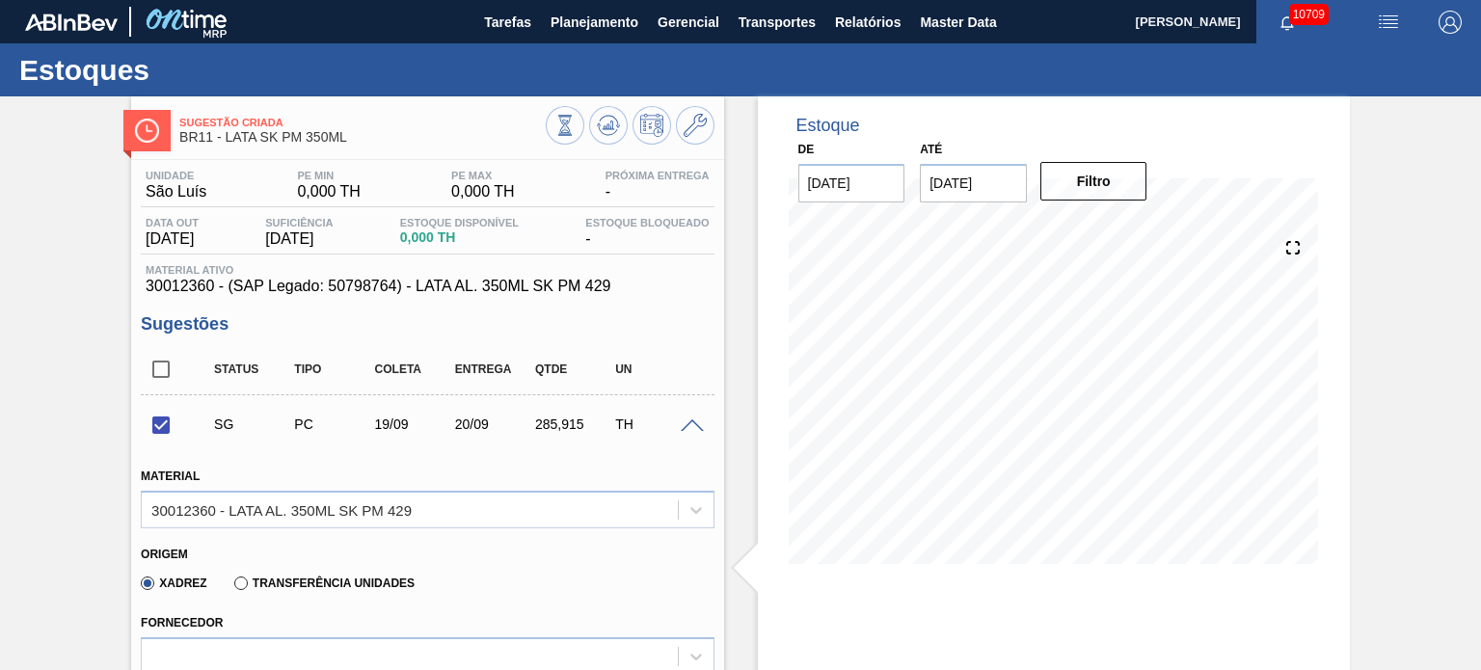
click at [242, 577] on label "Transferência Unidades" at bounding box center [324, 584] width 180 height 14
click at [231, 587] on input "Transferência Unidades" at bounding box center [231, 587] width 0 height 0
checkbox input "false"
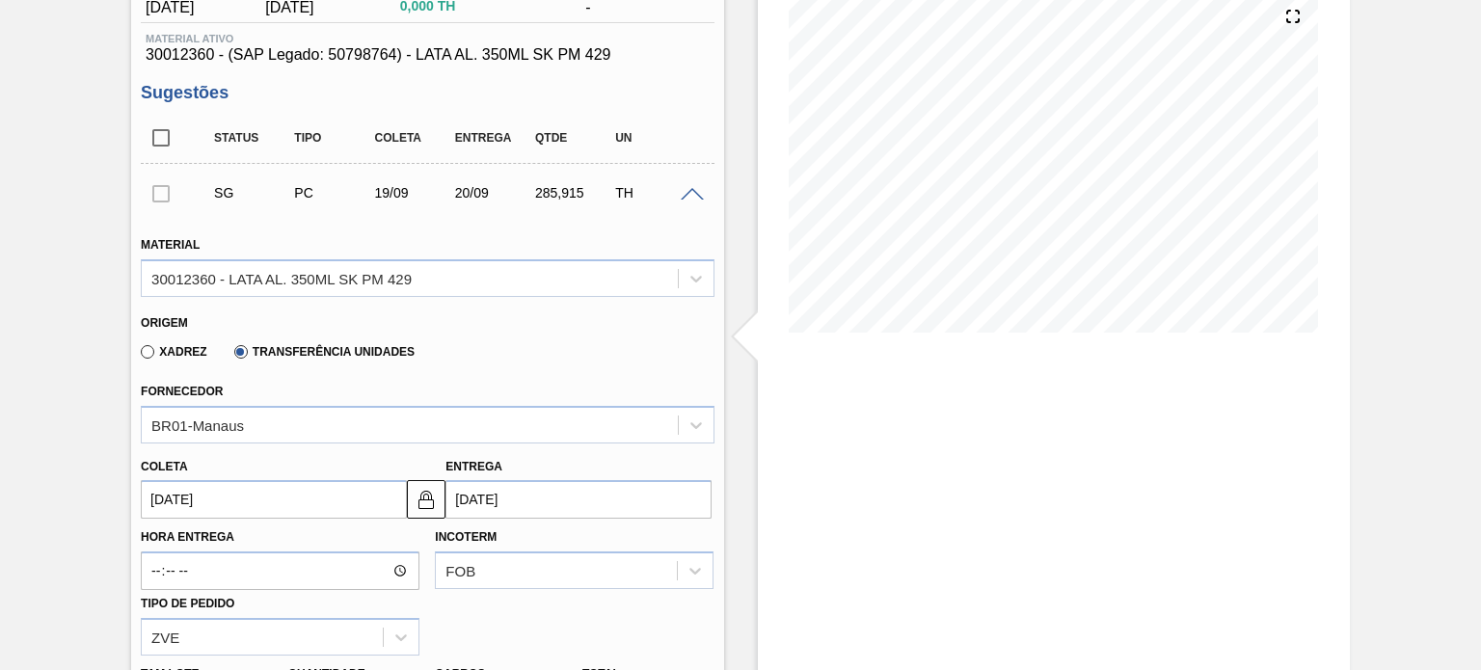
scroll to position [386, 0]
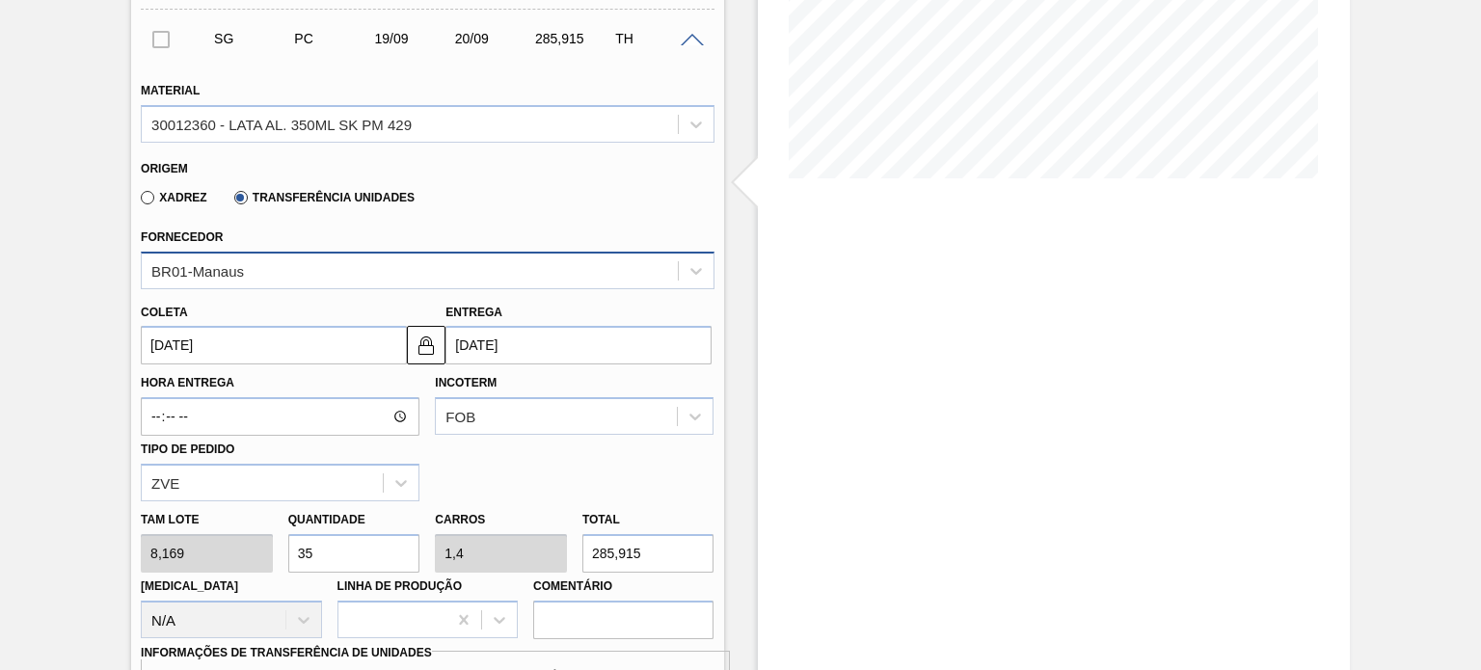
click at [344, 273] on div "BR01-Manaus" at bounding box center [409, 271] width 535 height 28
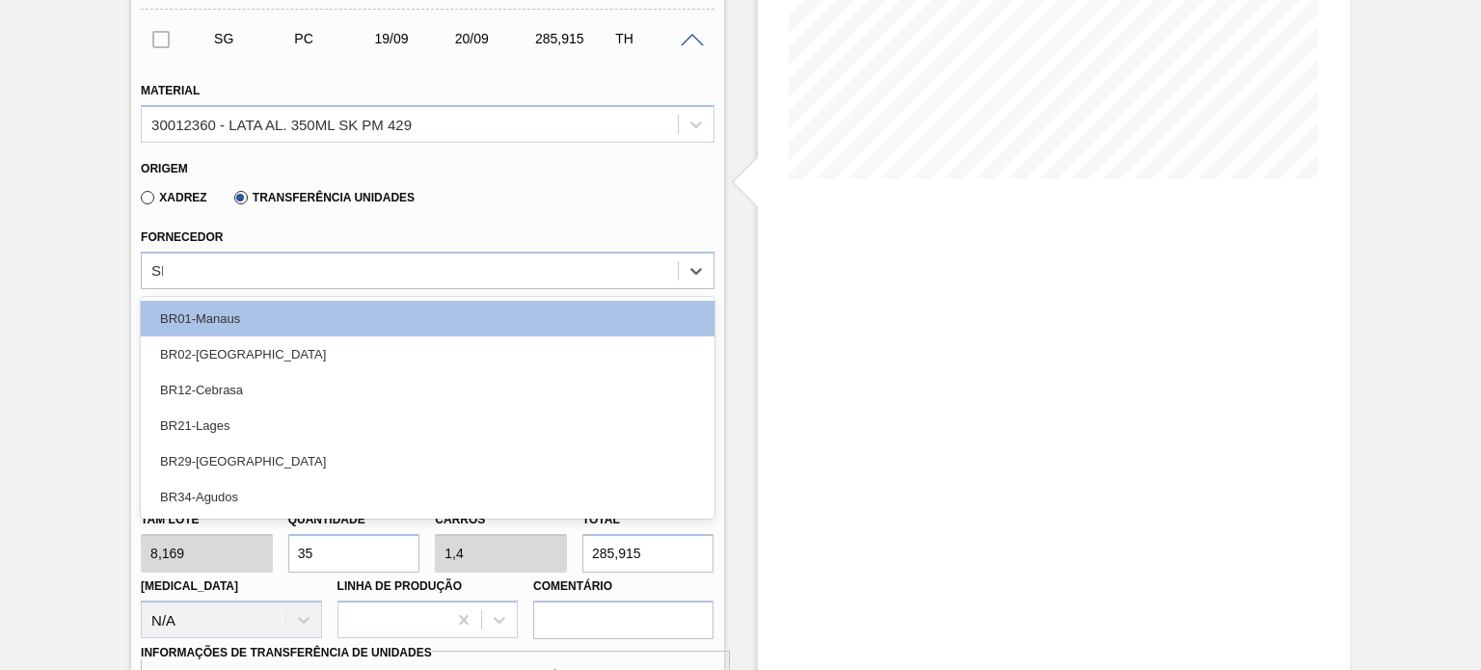
type input "SER"
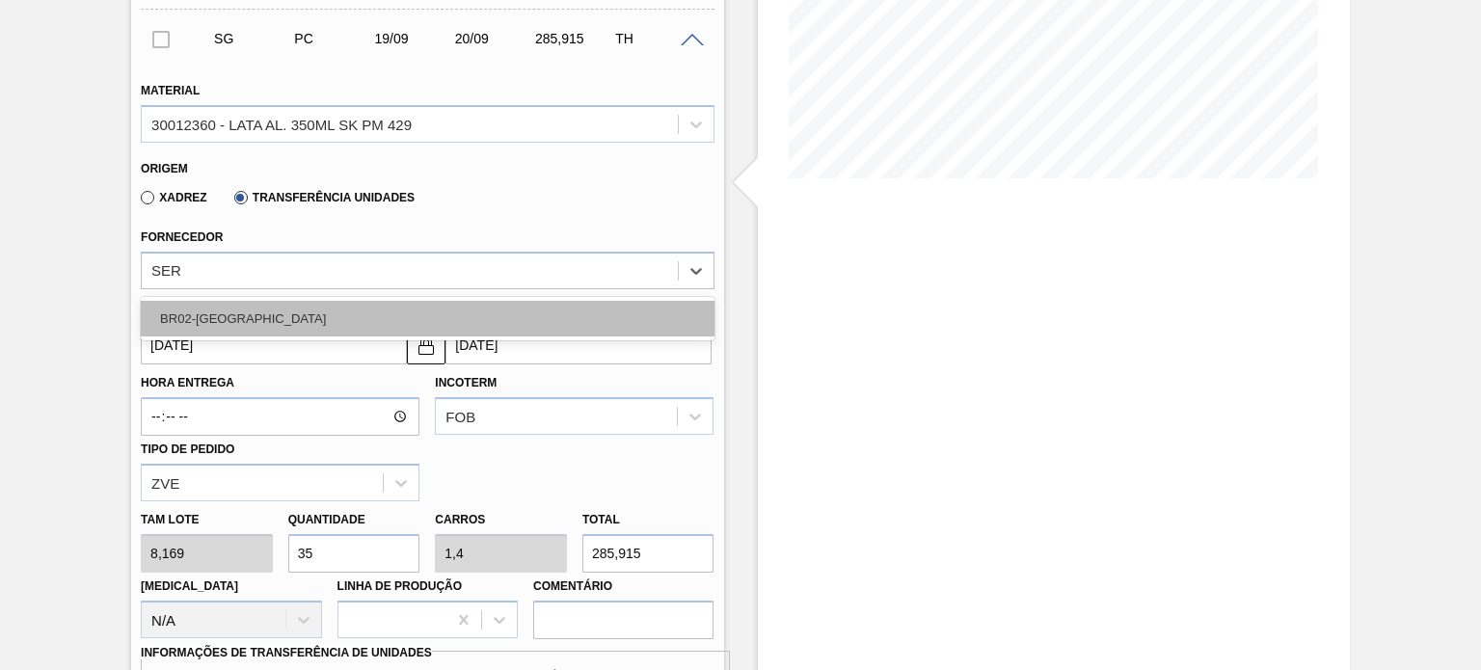
click at [281, 327] on div "BR02-Sergipe" at bounding box center [427, 319] width 573 height 36
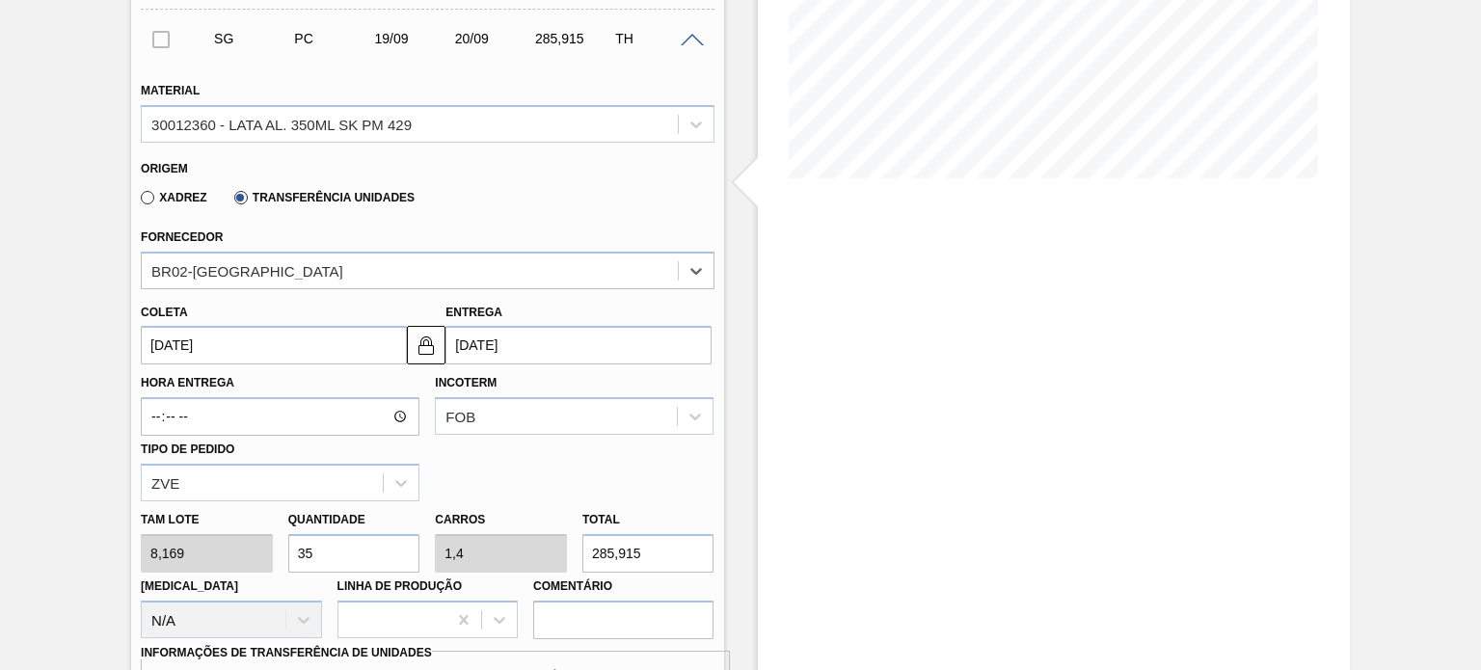
click at [257, 355] on input "19/09/2025" at bounding box center [274, 345] width 266 height 39
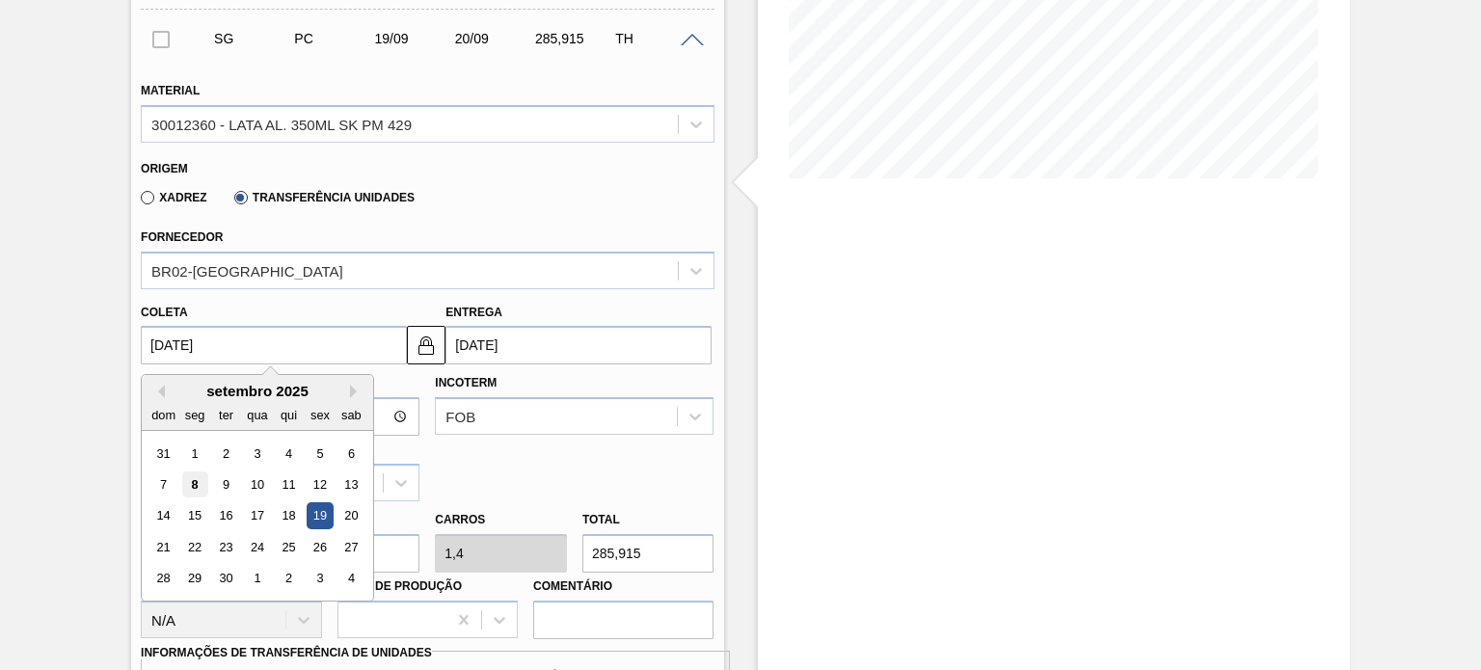
click at [199, 488] on div "8" at bounding box center [195, 485] width 26 height 26
type input "08/09/2025"
type input "09/09/2025"
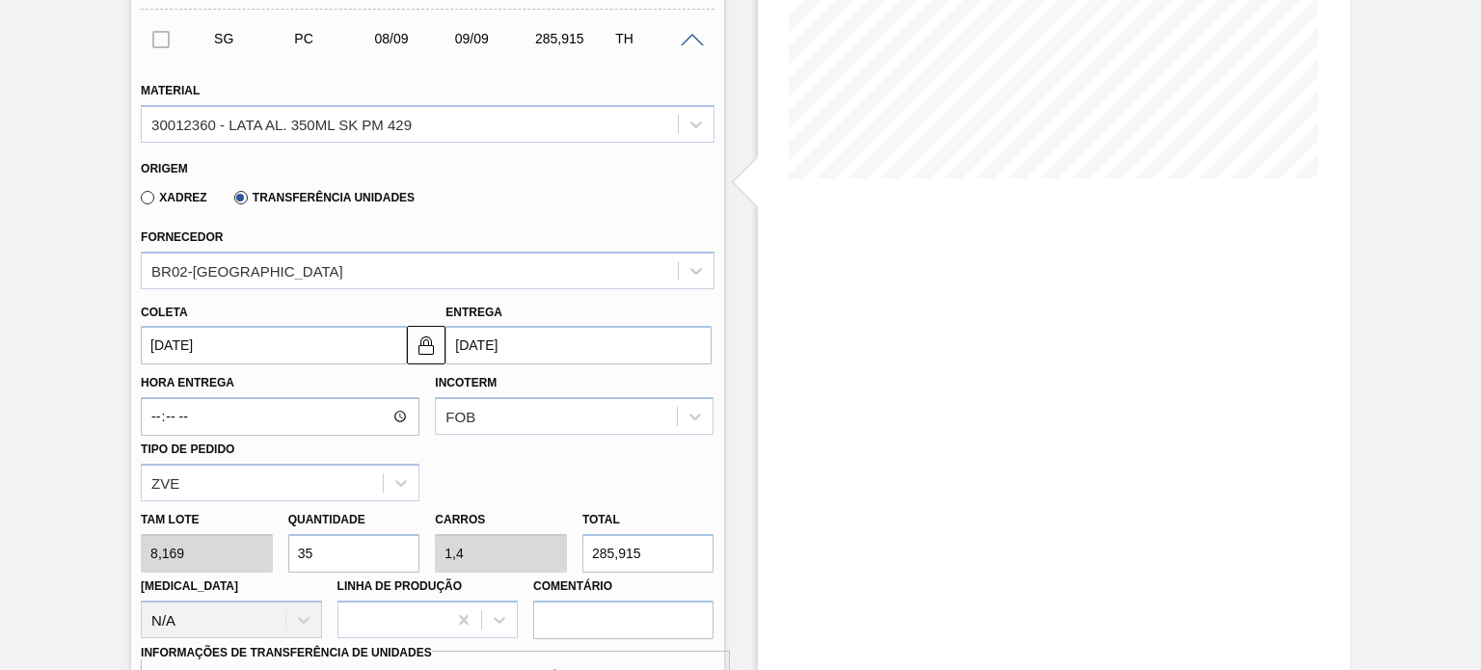
click at [246, 553] on div "Tam lote 8,169 Quantidade 35 Carros 1,4 Total 285,915 Doca N/A Linha de Produçã…" at bounding box center [427, 570] width 588 height 138
type input "2"
type input "0,08"
type input "16,338"
type input "25"
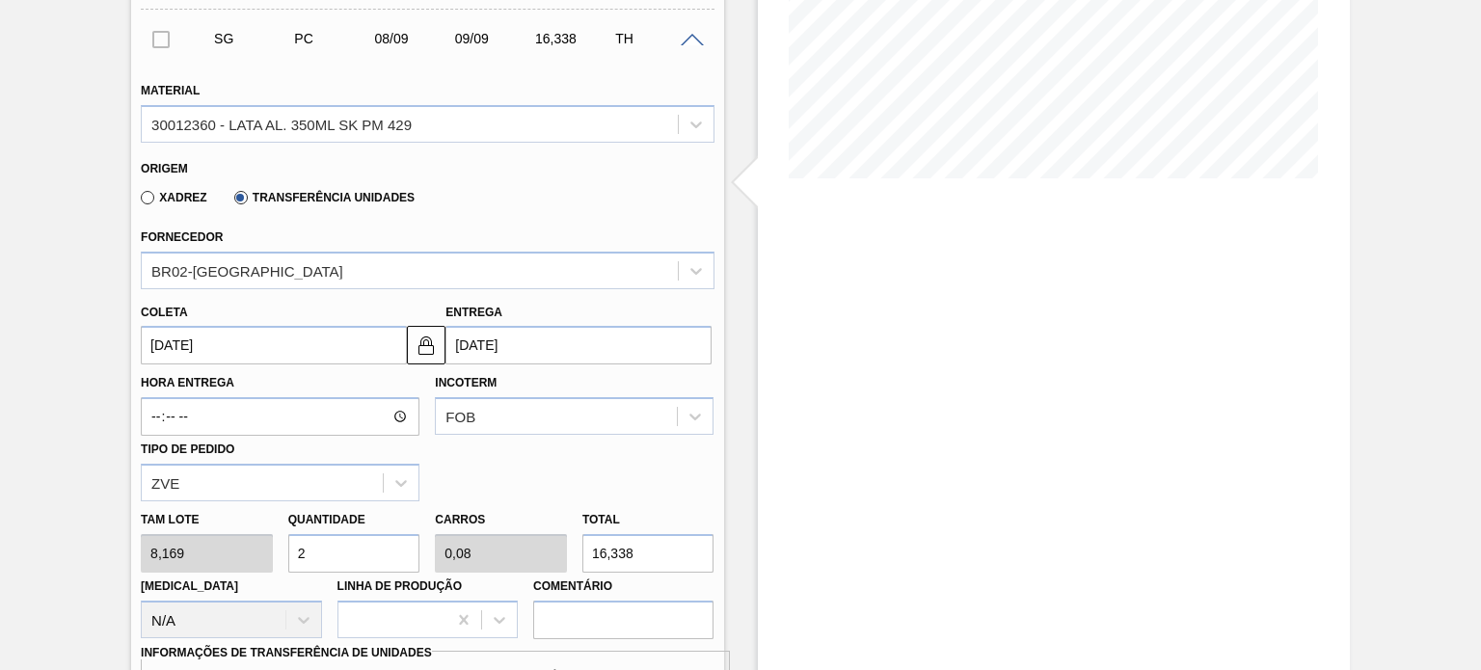
type input "1"
type input "204,225"
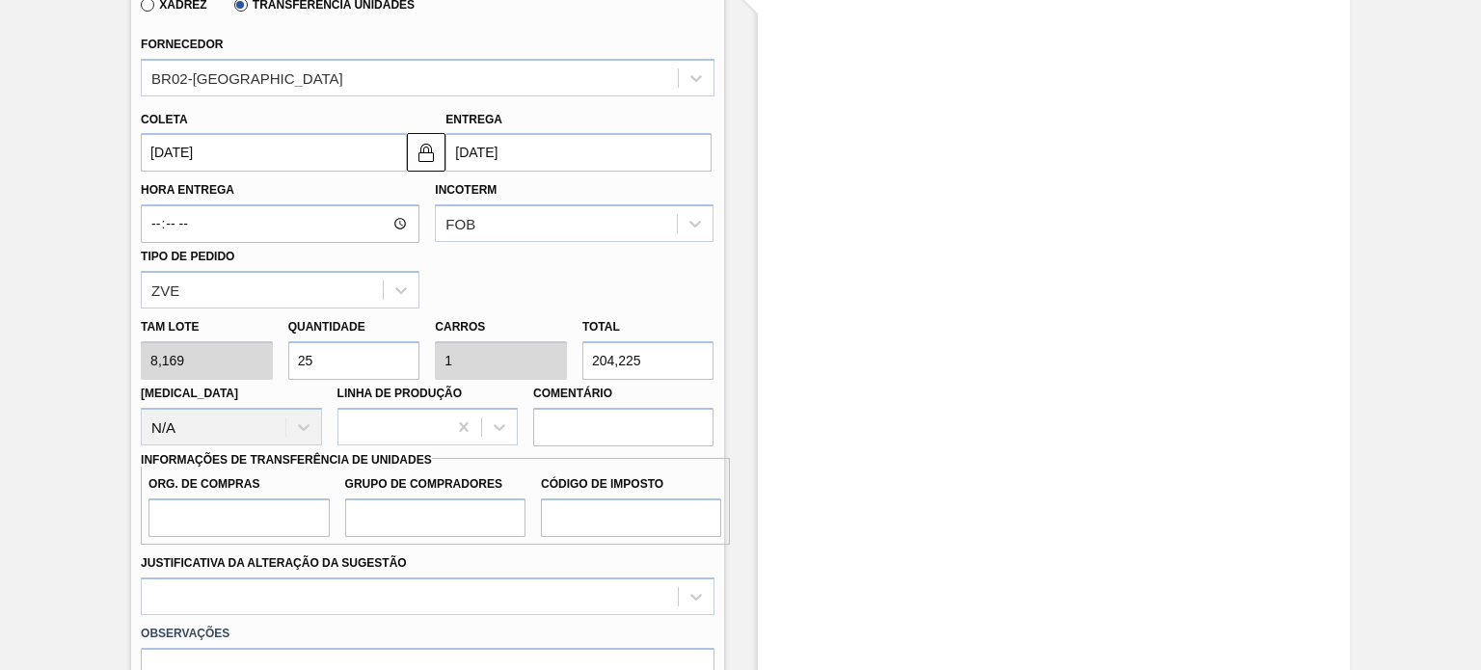
type input "25"
click at [235, 516] on input "Org. de Compras" at bounding box center [239, 518] width 180 height 39
type input "BR00"
click at [419, 514] on input "Grupo de Compradores" at bounding box center [435, 518] width 180 height 39
type input "P00"
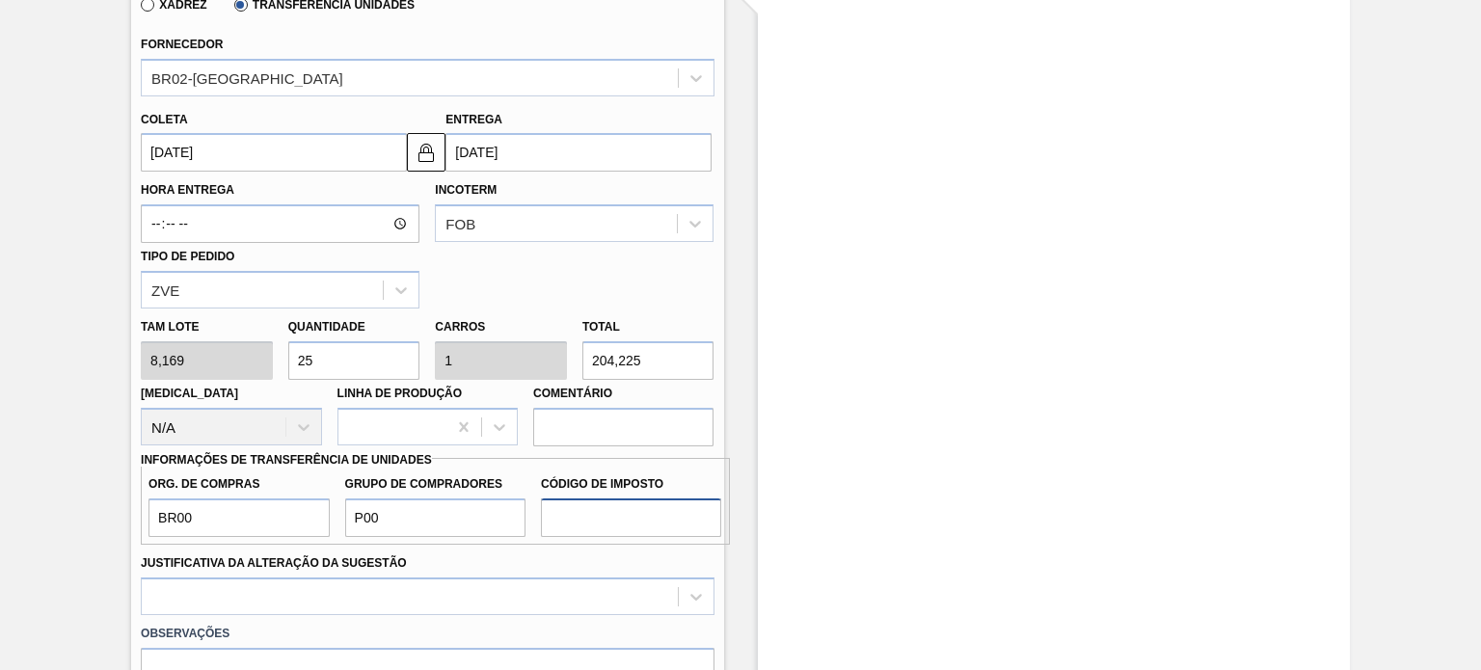
click at [659, 508] on input "Código de Imposto" at bounding box center [631, 518] width 180 height 39
type input "F1"
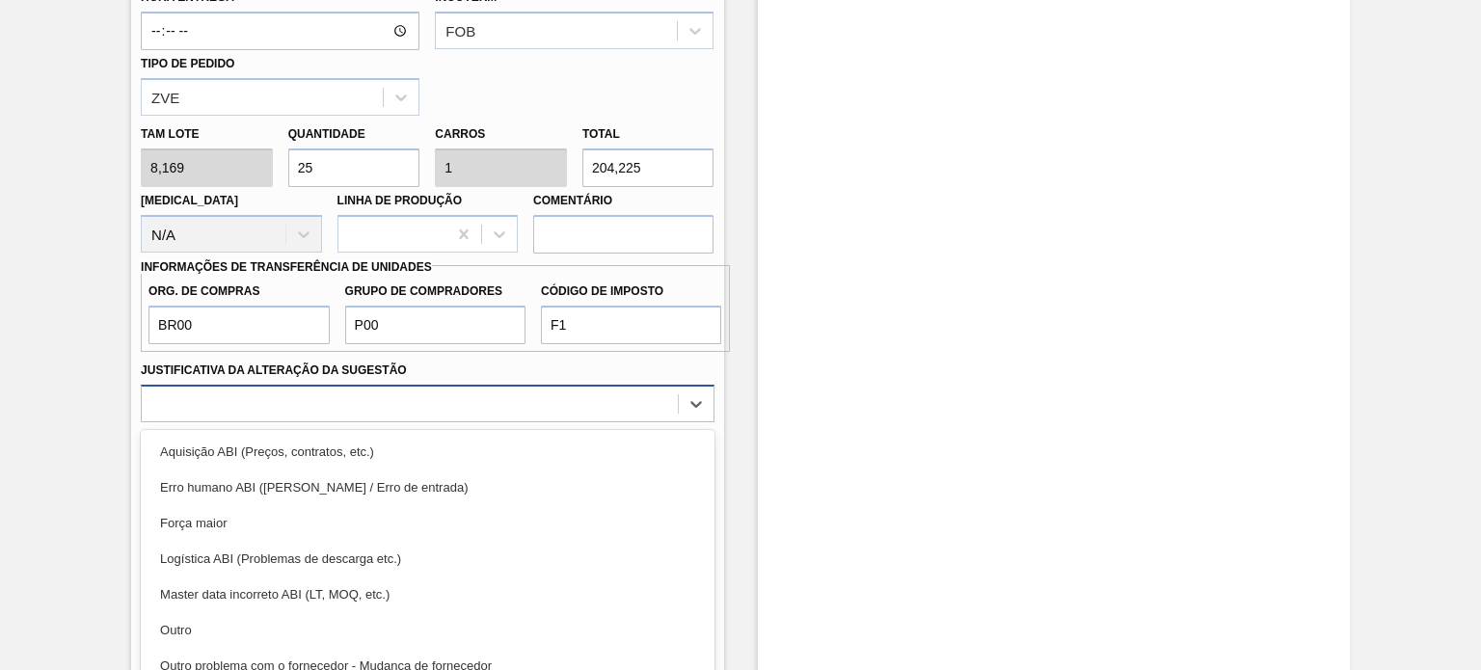
click at [463, 412] on div "option Erro humano ABI (Cálculo / Erro de entrada) focused, 2 of 18. 18 results…" at bounding box center [427, 404] width 573 height 38
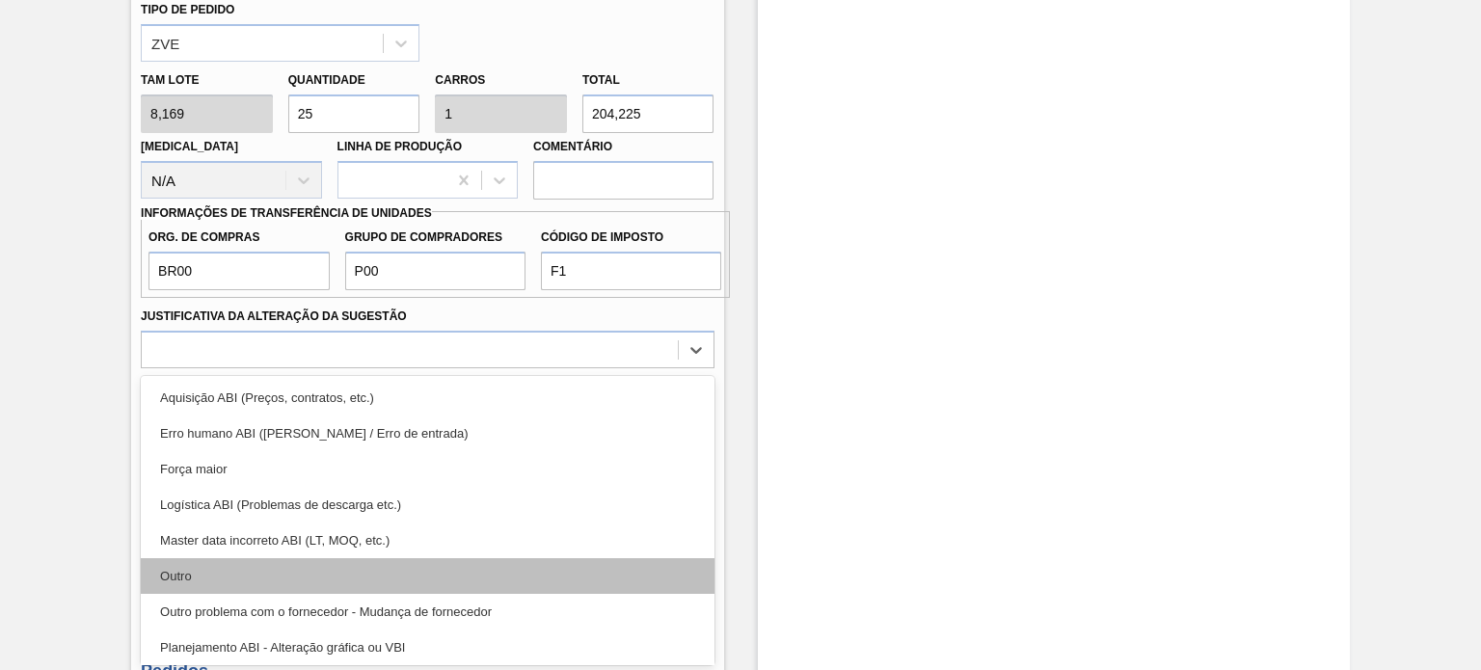
click at [253, 575] on div "Outro" at bounding box center [427, 576] width 573 height 36
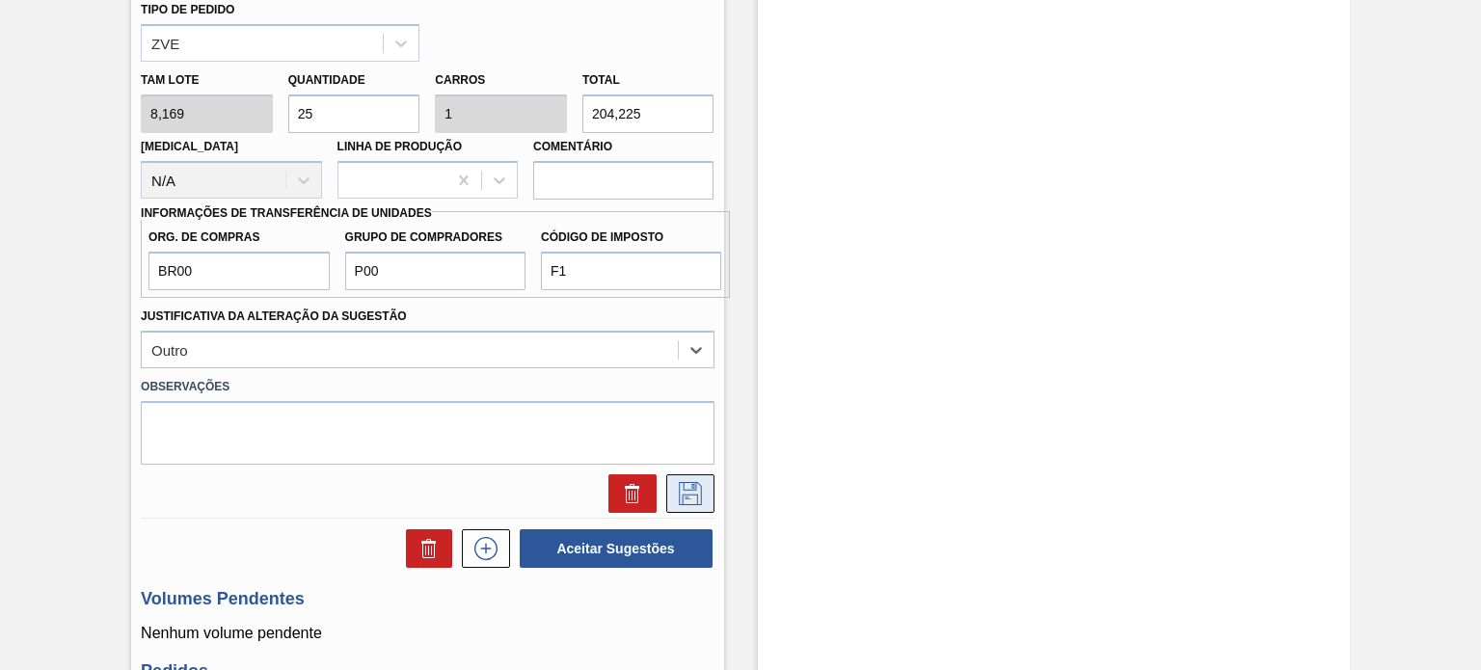
click at [690, 494] on icon at bounding box center [690, 493] width 31 height 23
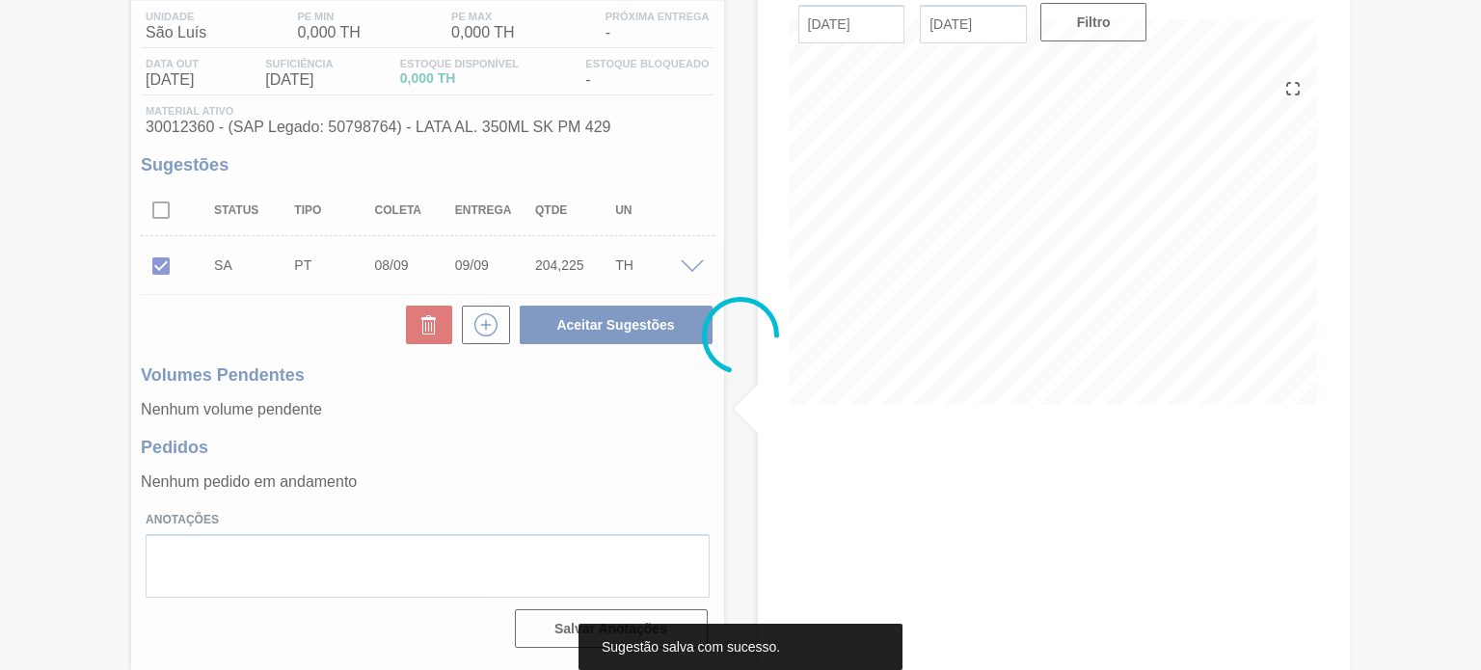
scroll to position [158, 0]
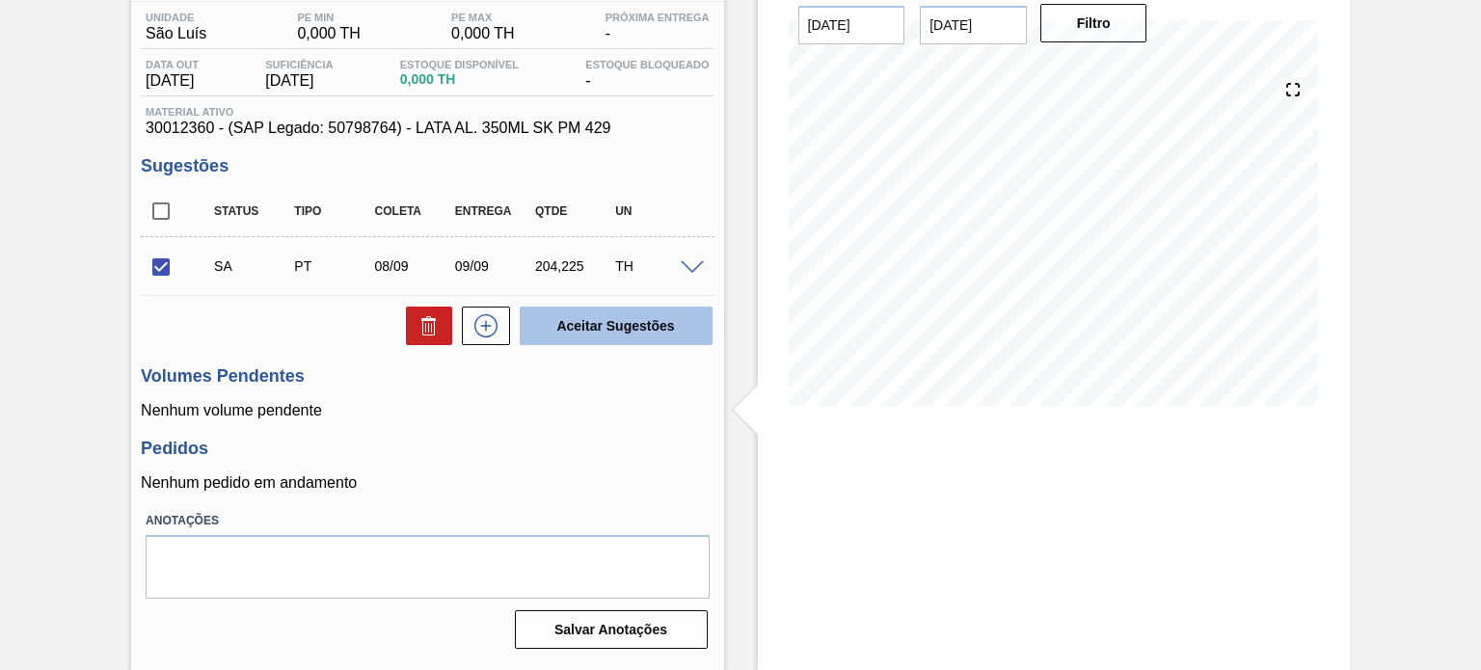
click at [632, 320] on button "Aceitar Sugestões" at bounding box center [616, 326] width 193 height 39
checkbox input "false"
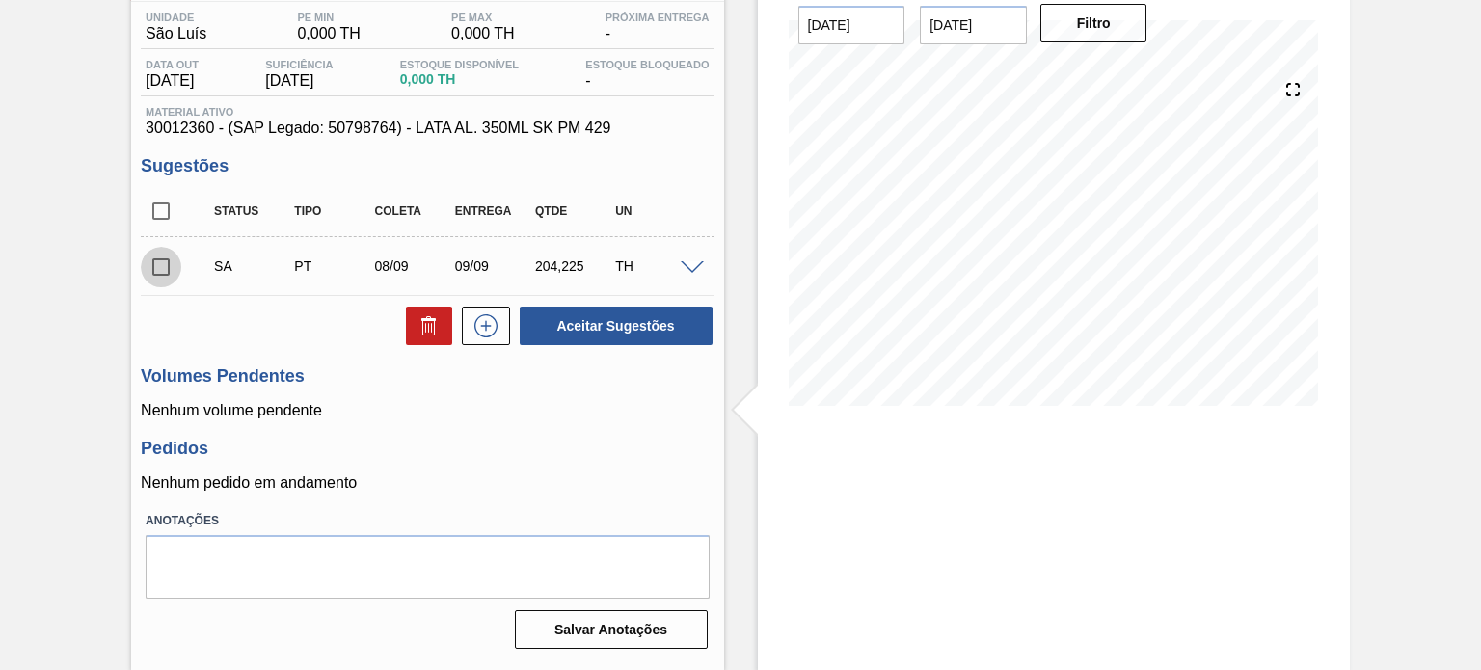
click at [156, 269] on input "checkbox" at bounding box center [161, 267] width 41 height 41
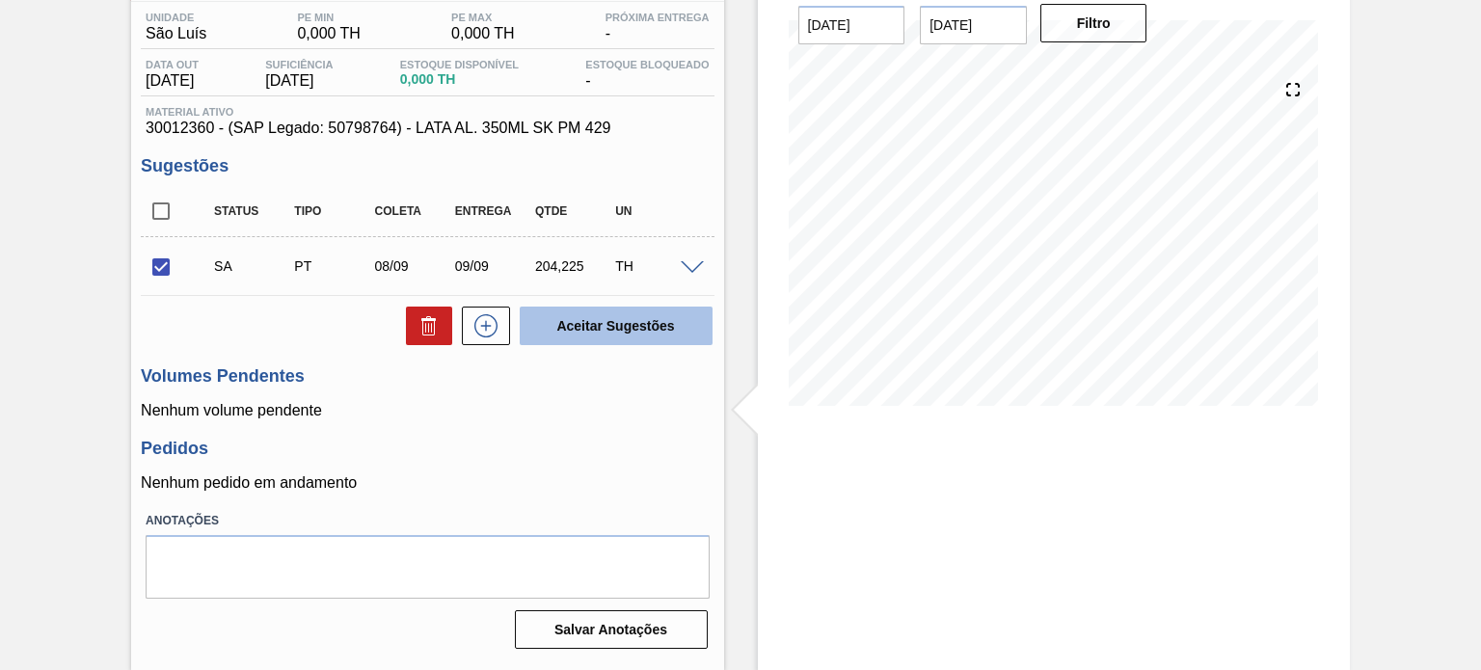
click at [616, 321] on button "Aceitar Sugestões" at bounding box center [616, 326] width 193 height 39
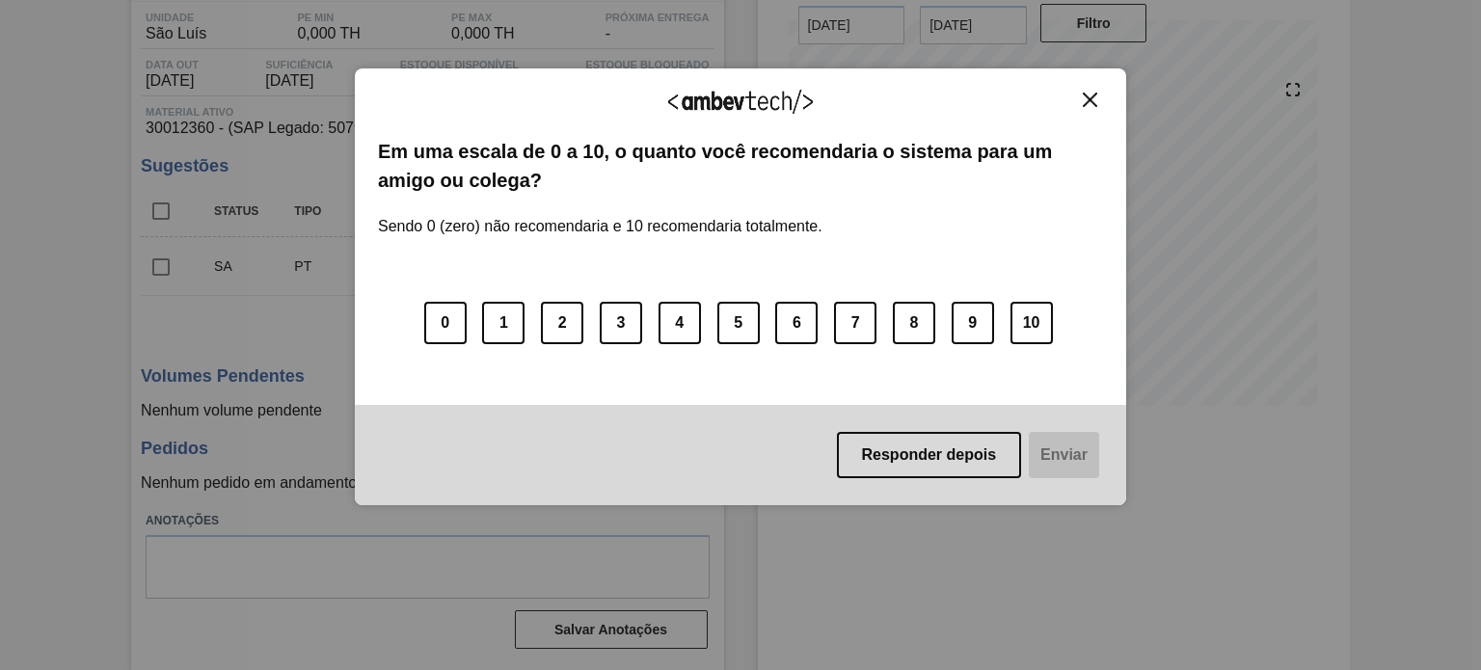
click at [1085, 96] on img "Close" at bounding box center [1090, 100] width 14 height 14
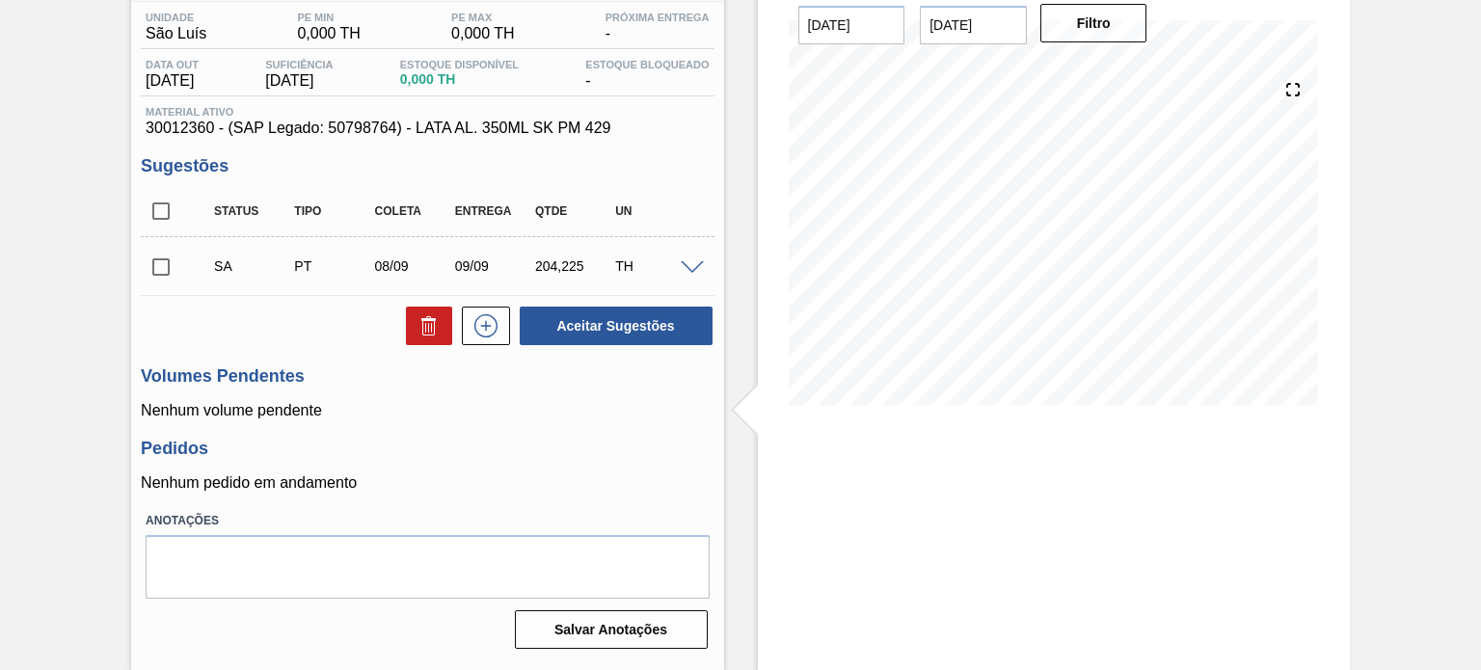
click at [695, 265] on span at bounding box center [692, 268] width 23 height 14
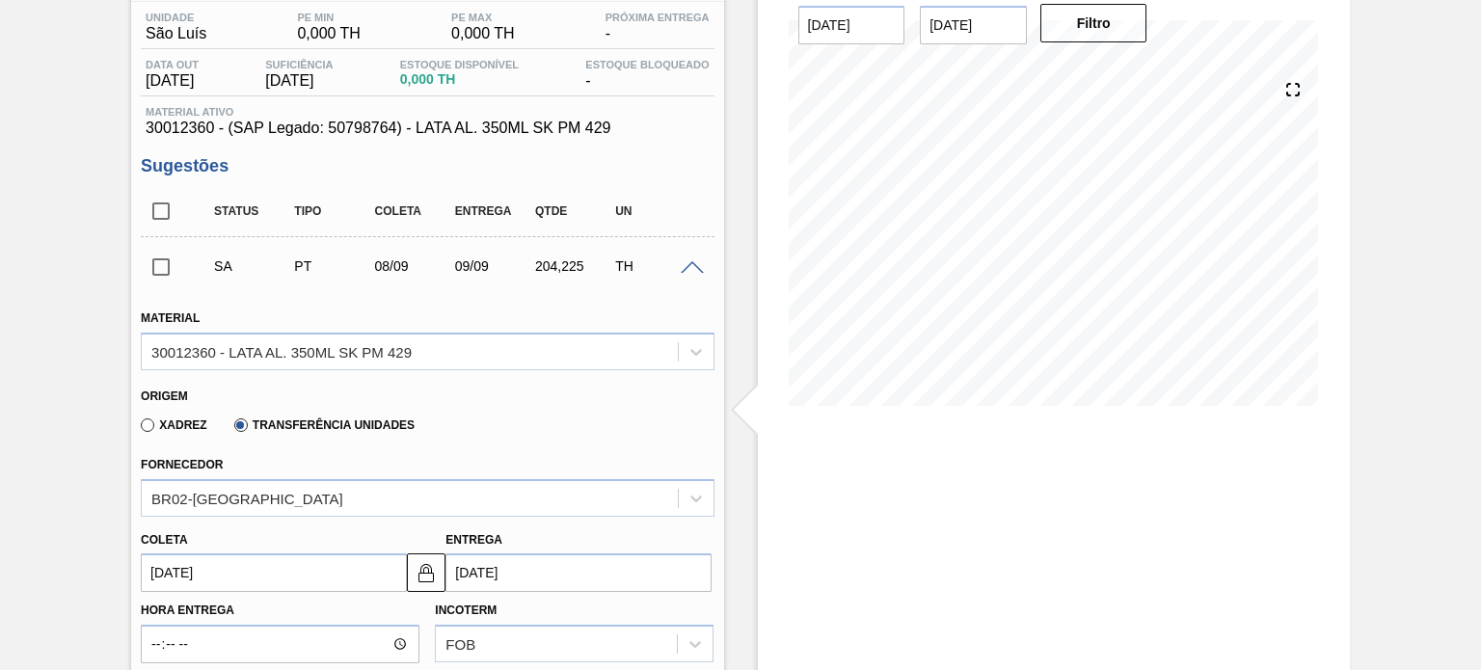
click at [690, 265] on span at bounding box center [692, 268] width 23 height 14
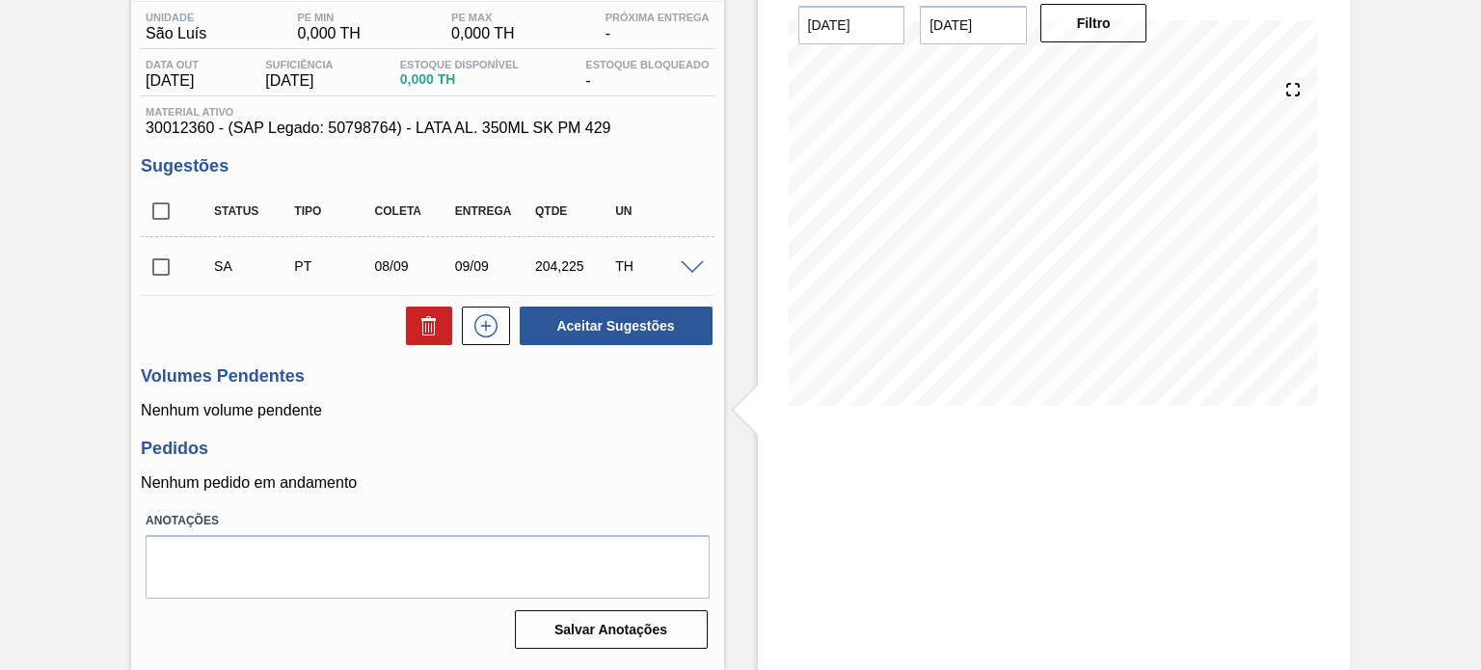
click at [165, 267] on input "checkbox" at bounding box center [161, 267] width 41 height 41
click at [567, 317] on button "Aceitar Sugestões" at bounding box center [616, 326] width 193 height 39
checkbox input "false"
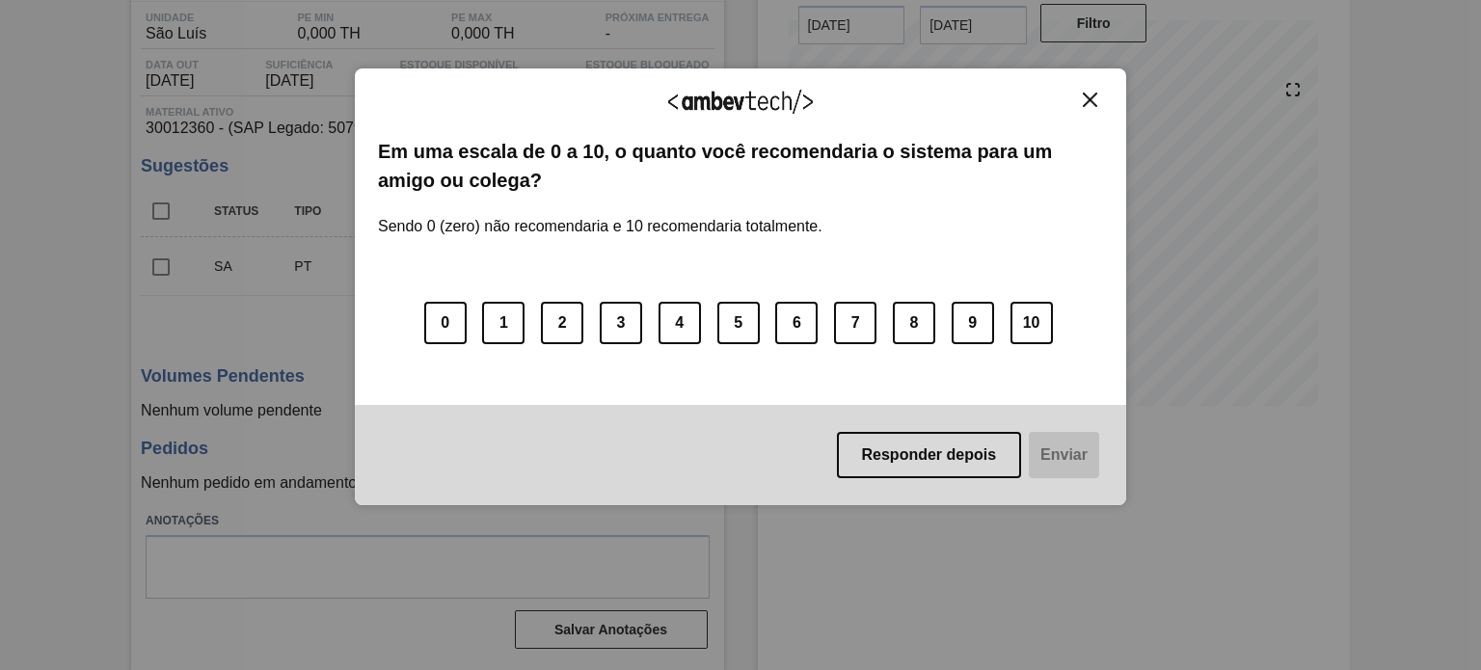
click at [1101, 97] on button "Close" at bounding box center [1090, 100] width 26 height 16
